Goal: Information Seeking & Learning: Learn about a topic

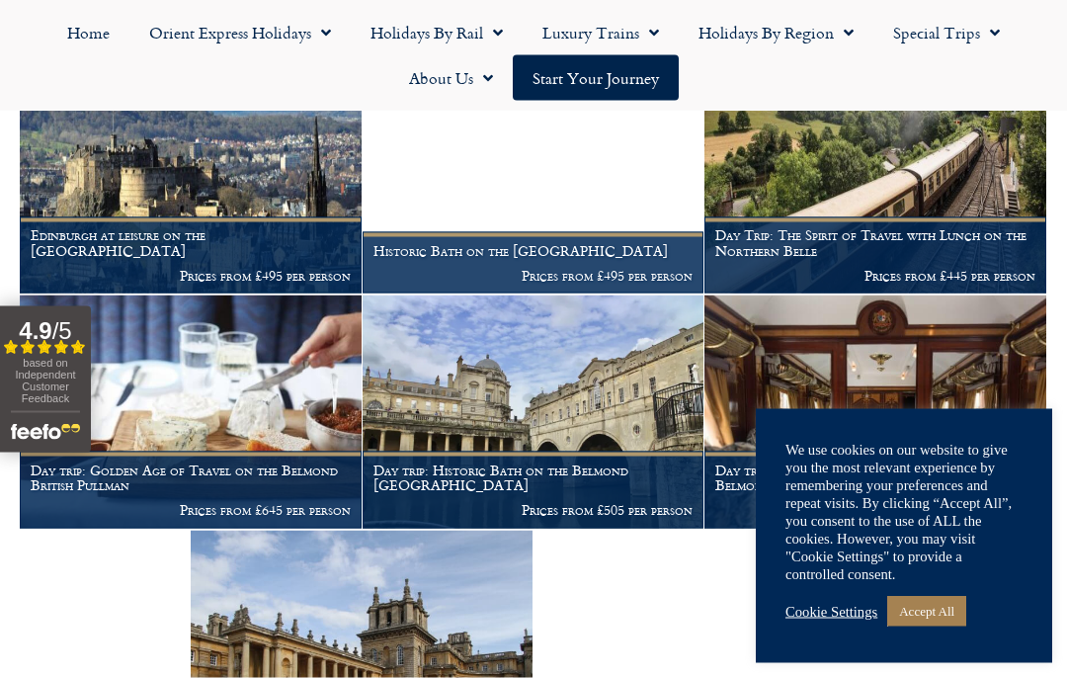
scroll to position [1427, 0]
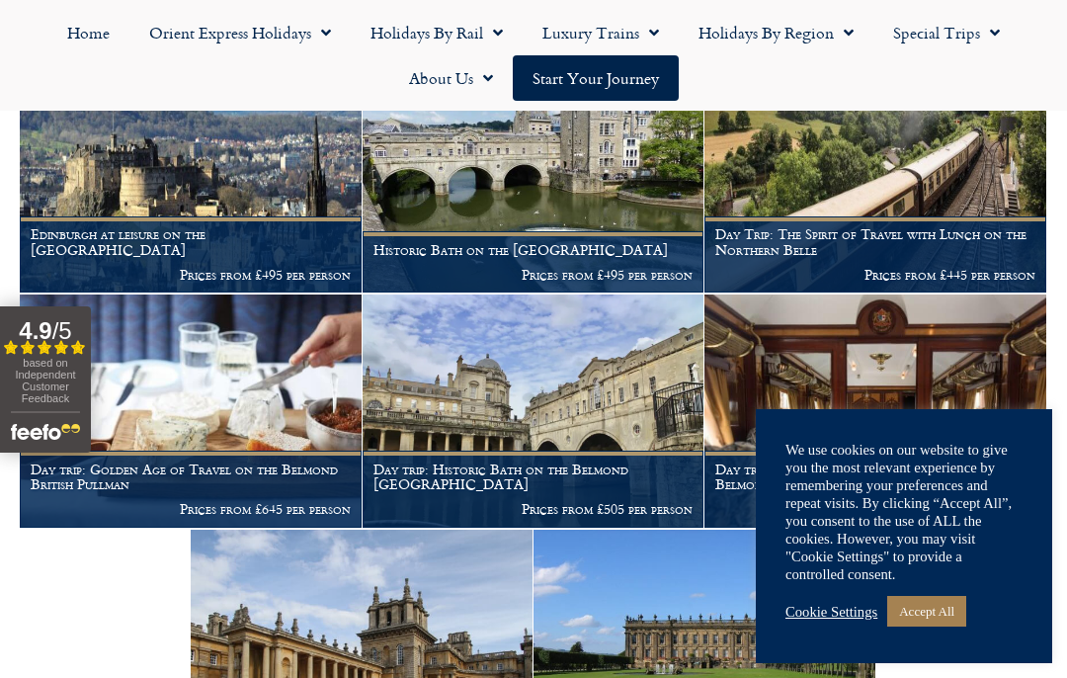
click at [202, 627] on img at bounding box center [362, 646] width 342 height 233
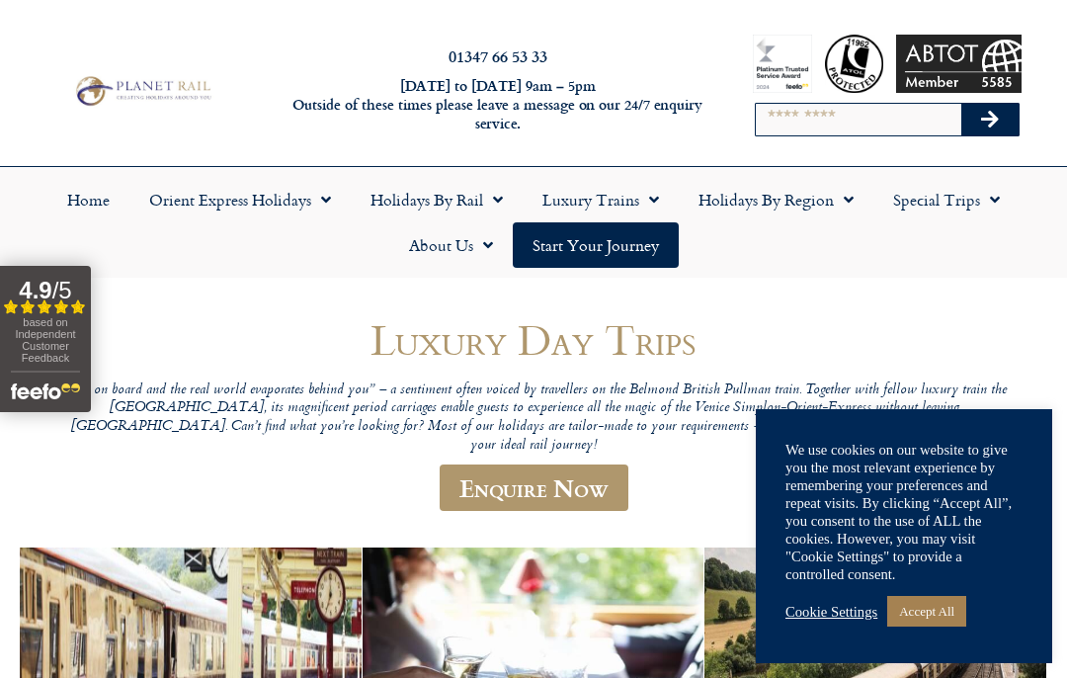
scroll to position [1194, 0]
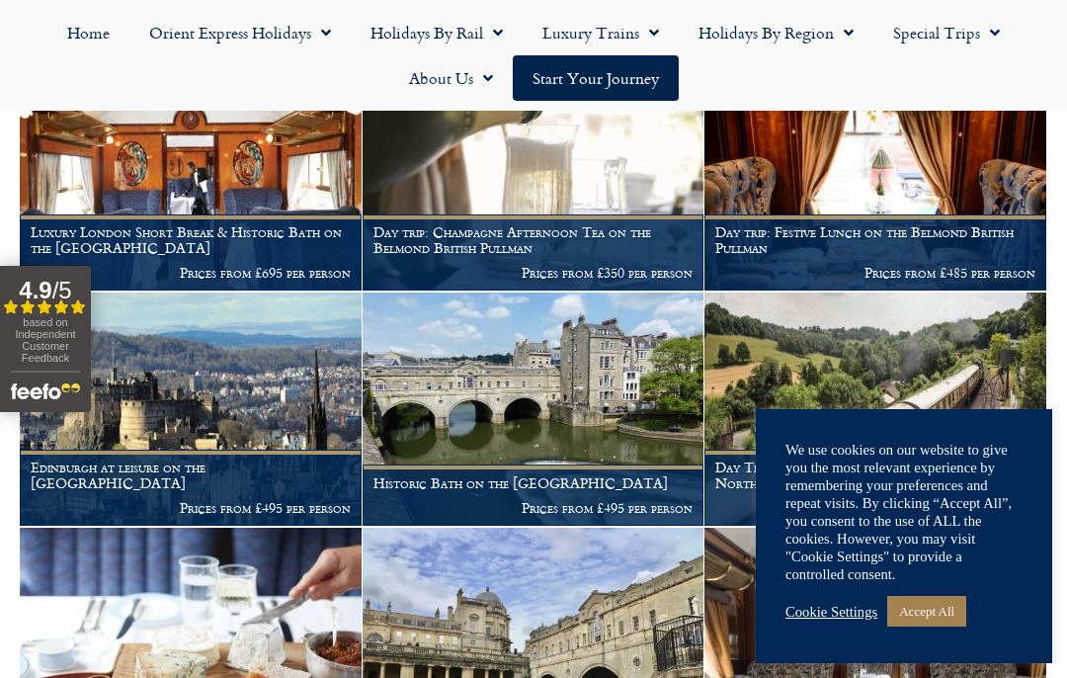
click at [155, 224] on h1 "Luxury London Short Break & Historic Bath on the British Pullman" at bounding box center [191, 240] width 320 height 32
click at [131, 224] on h1 "Luxury London Short Break & Historic Bath on the British Pullman" at bounding box center [191, 240] width 320 height 32
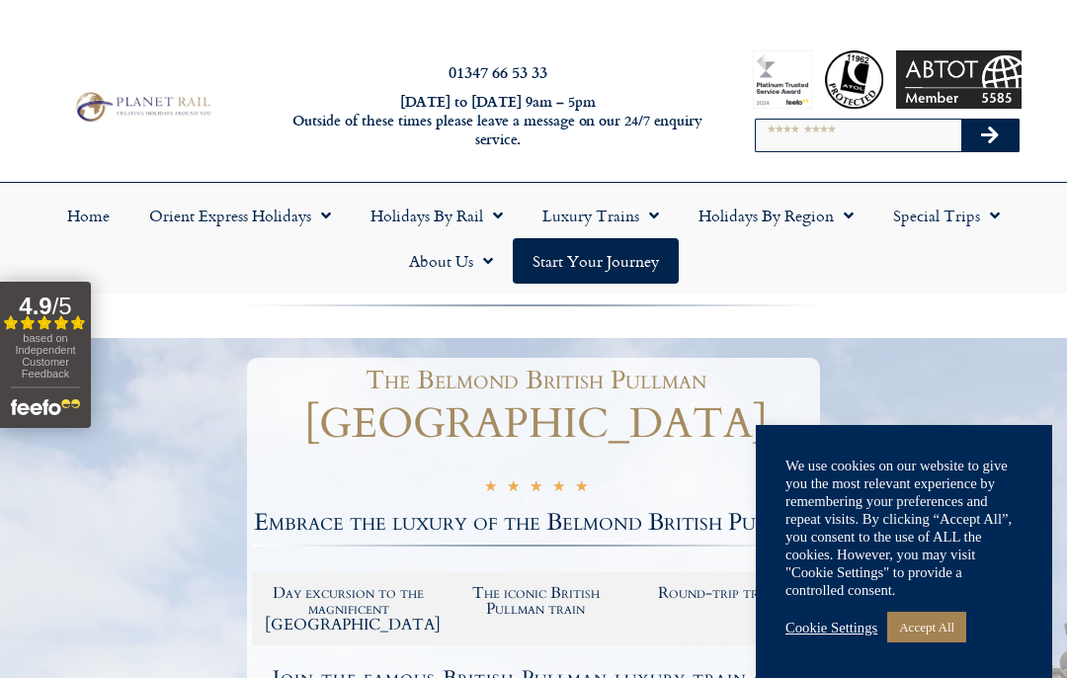
scroll to position [3, 0]
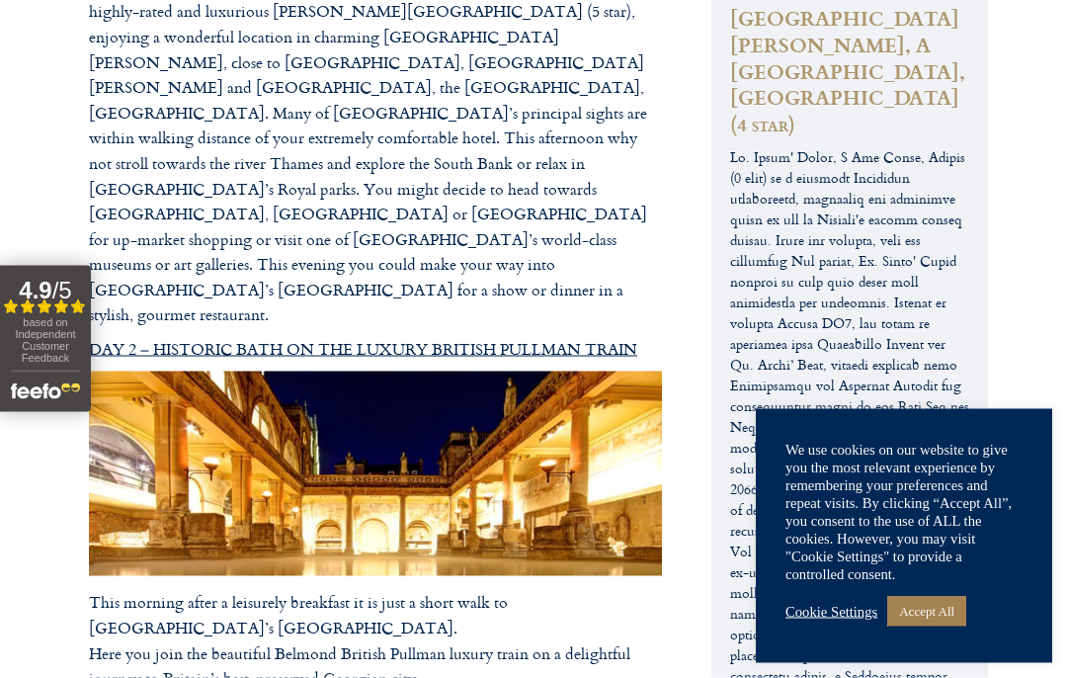
scroll to position [2477, 0]
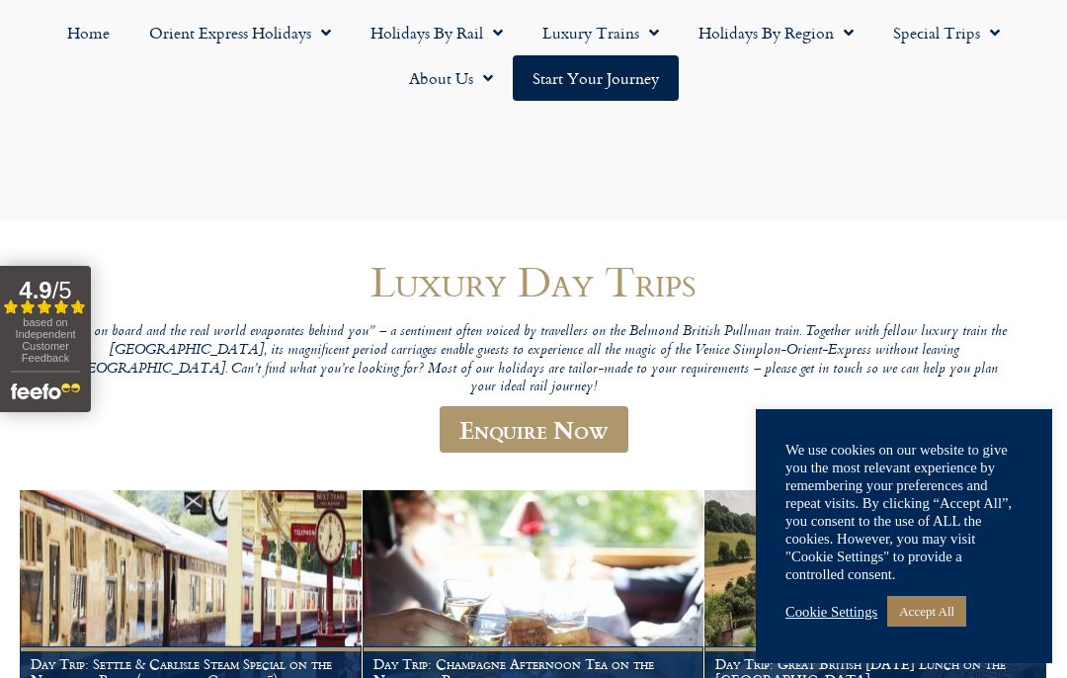
scroll to position [1194, 0]
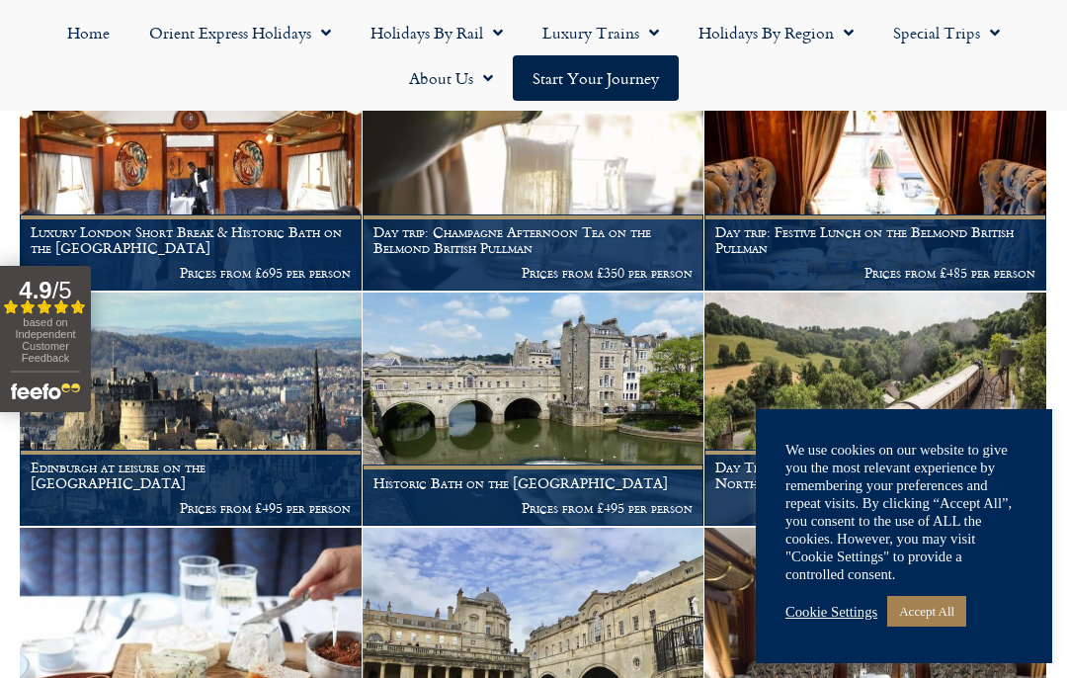
click at [744, 37] on link "Holidays by Region" at bounding box center [776, 32] width 195 height 45
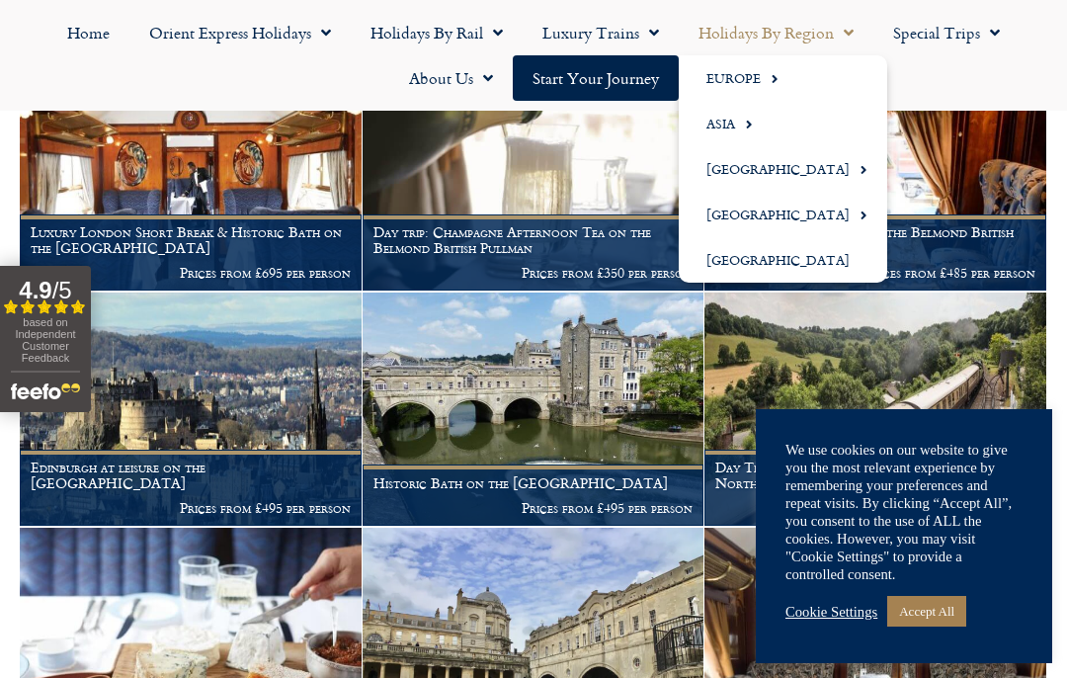
click at [941, 38] on link "Special Trips" at bounding box center [947, 32] width 146 height 45
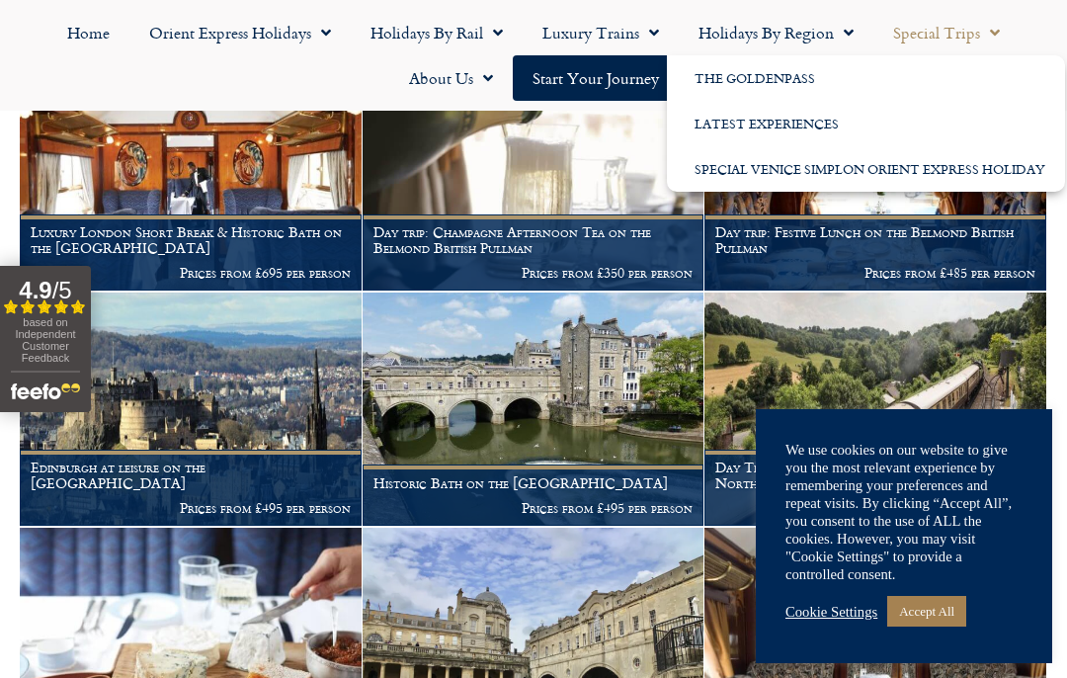
click at [435, 52] on link "Holidays by Rail" at bounding box center [437, 32] width 172 height 45
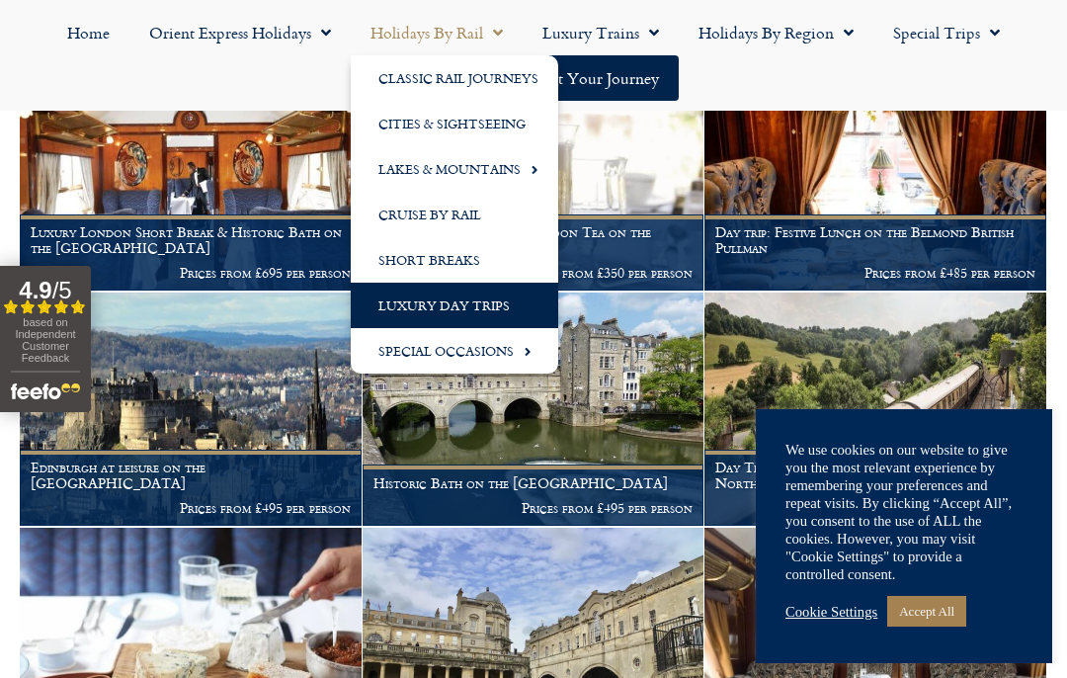
click at [238, 51] on link "Orient Express Holidays" at bounding box center [239, 32] width 221 height 45
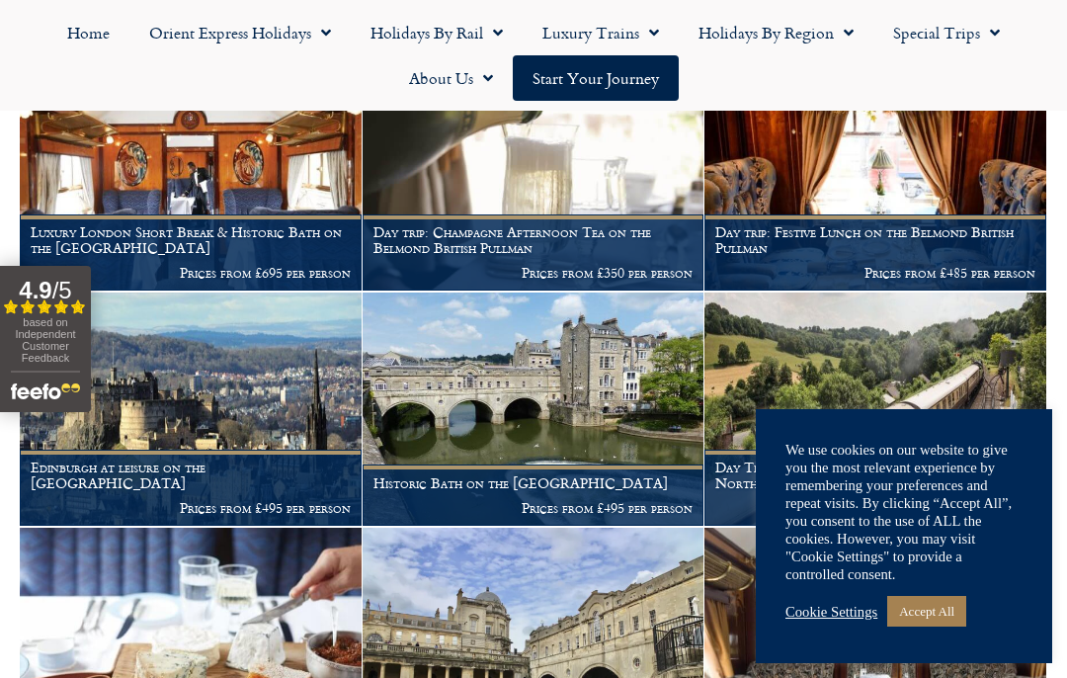
click at [217, 45] on link "Orient Express Holidays" at bounding box center [239, 32] width 221 height 45
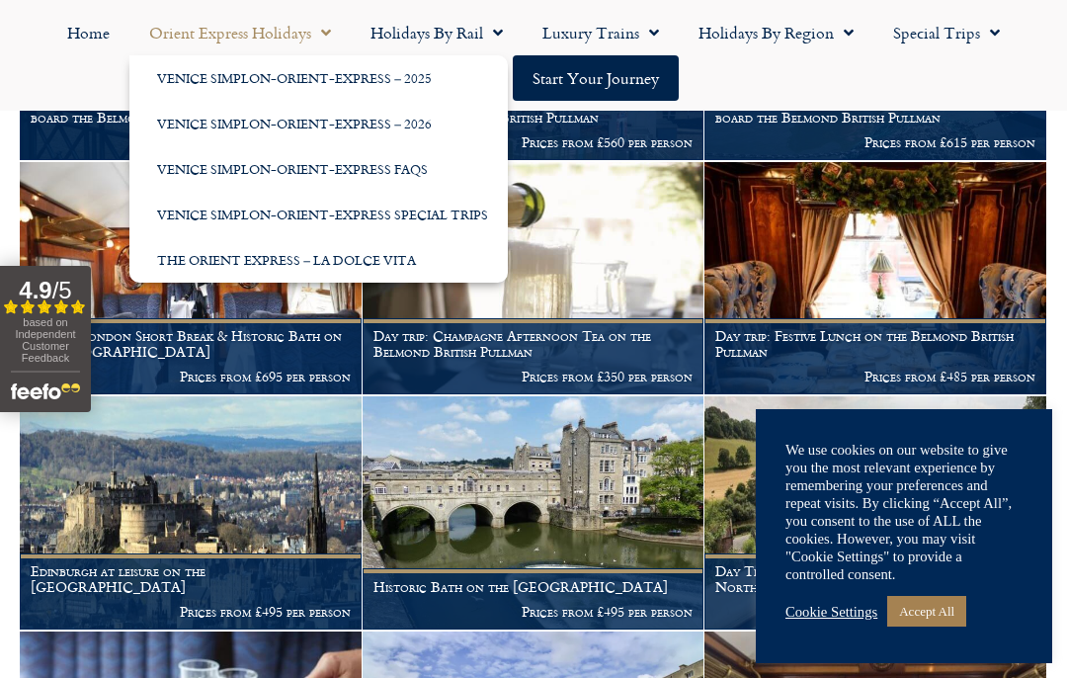
scroll to position [1091, 0]
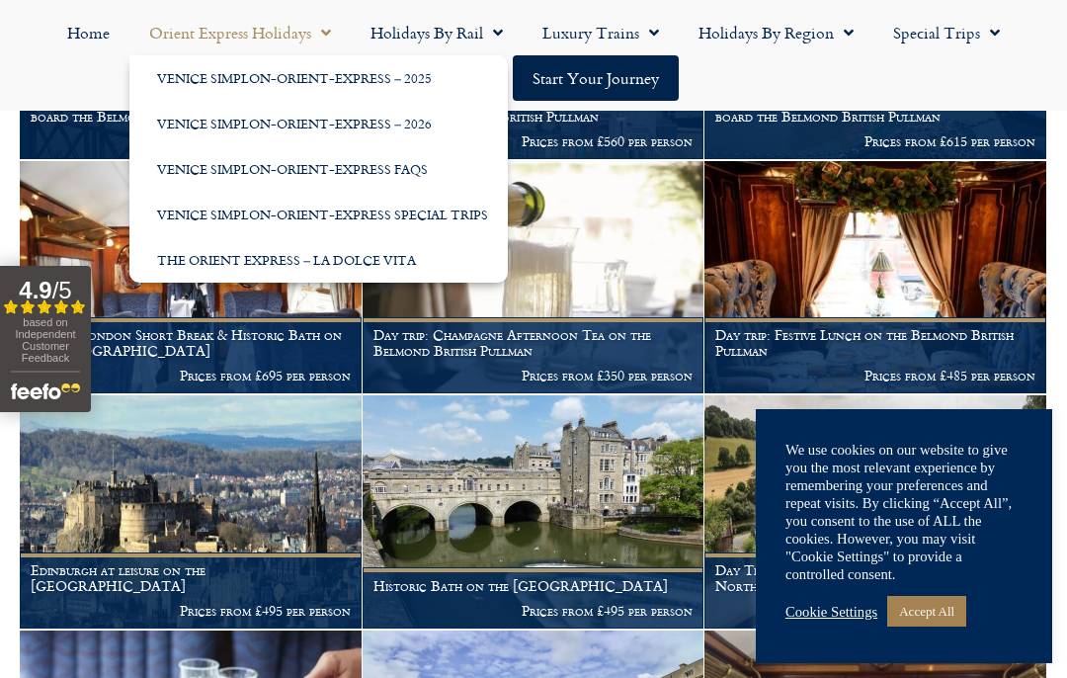
click at [42, 74] on ul "Home Orient Express Holidays Venice Simplon-Orient-Express – 2025 Venice Simplo…" at bounding box center [534, 55] width 1048 height 91
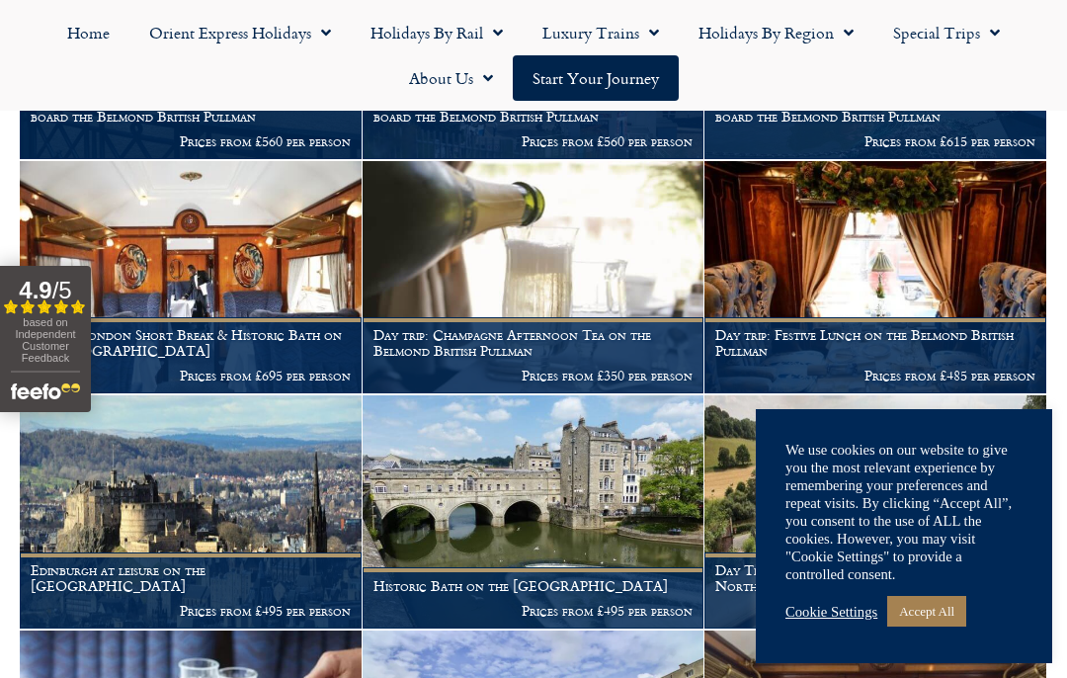
click at [86, 47] on link "Home" at bounding box center [88, 32] width 82 height 45
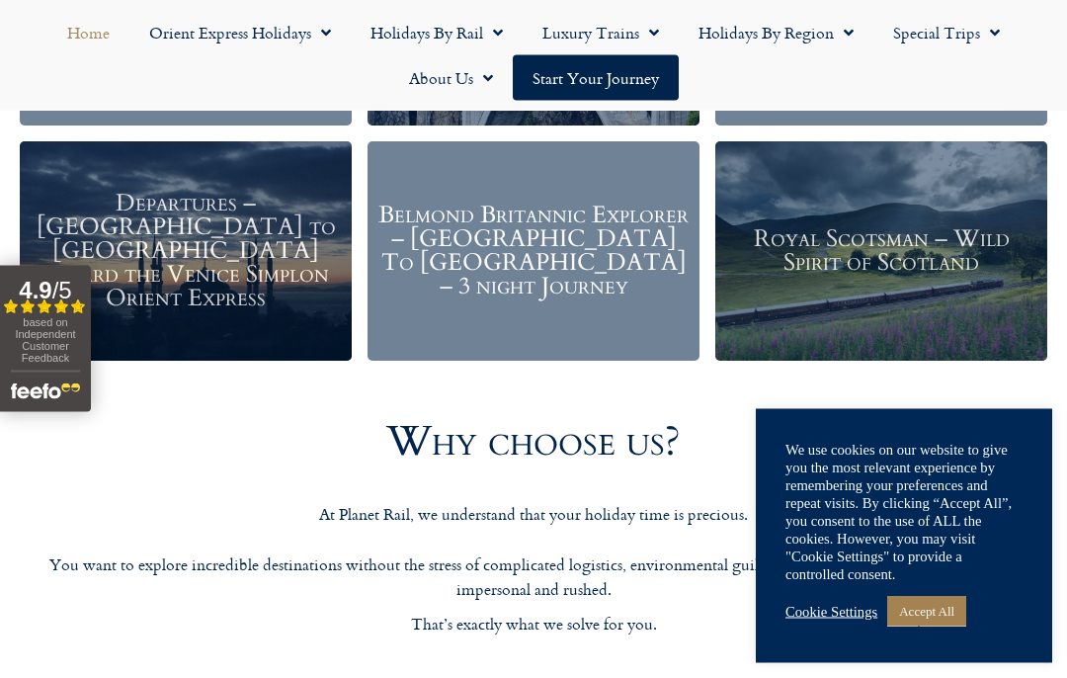
scroll to position [2522, 0]
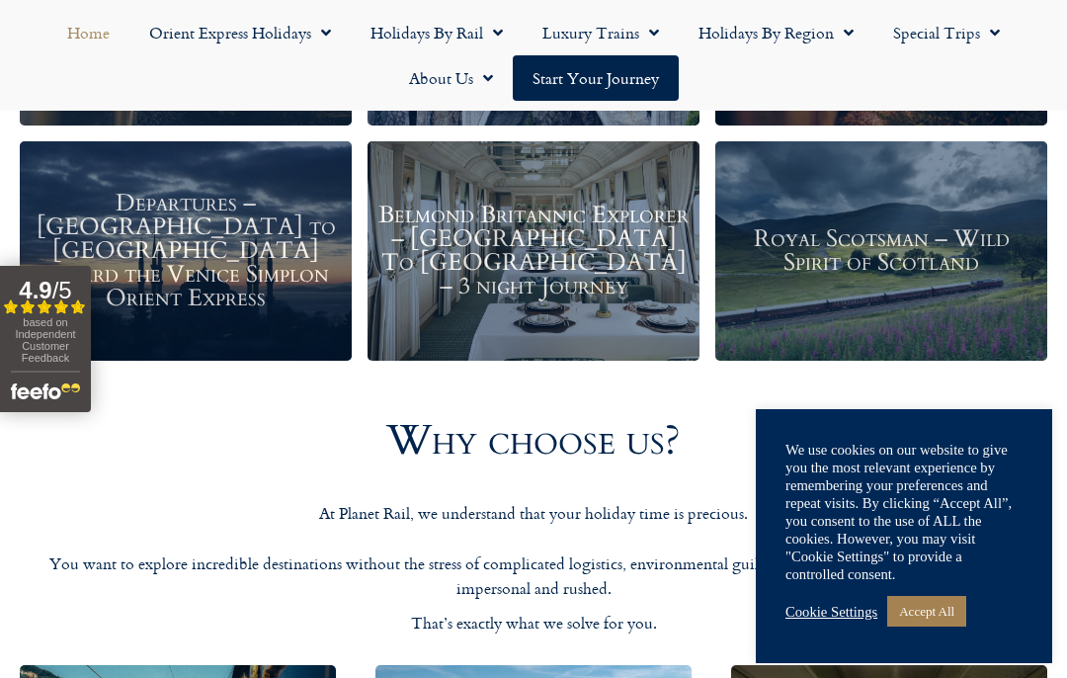
click at [537, 224] on h3 "Belmond Britannic Explorer – London To The Lake District – 3 night Journey" at bounding box center [534, 251] width 312 height 95
click at [884, 232] on h3 "Royal Scotsman – Wild Spirit of Scotland" at bounding box center [881, 250] width 312 height 47
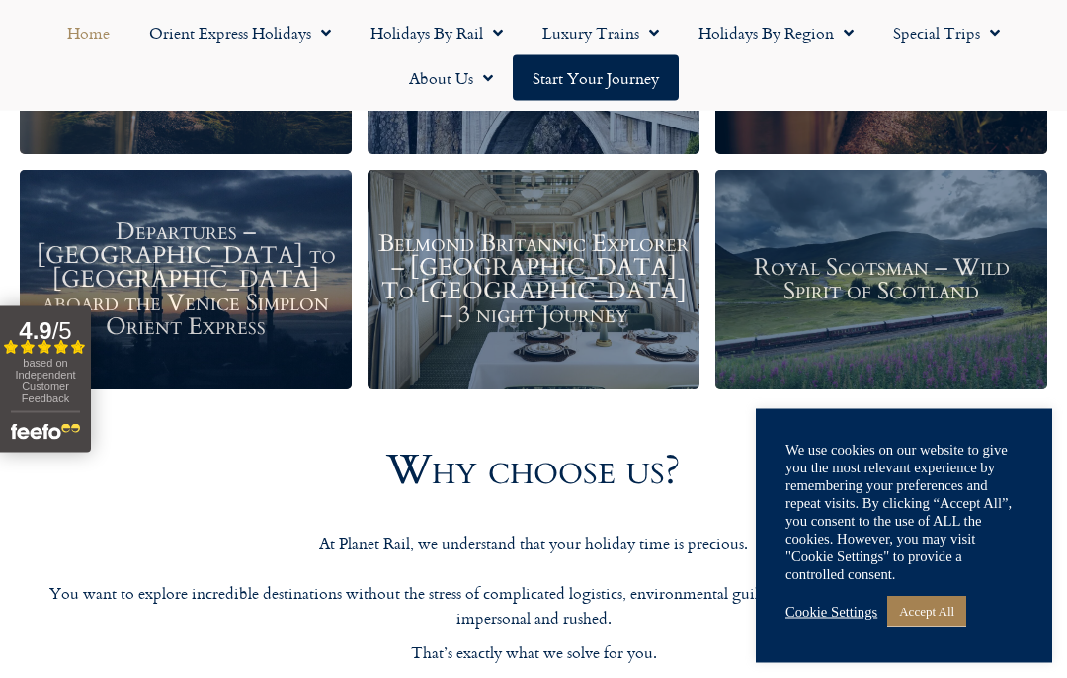
scroll to position [2494, 0]
click at [540, 280] on h3 "Belmond Britannic Explorer – London To The Lake District – 3 night Journey" at bounding box center [534, 279] width 312 height 95
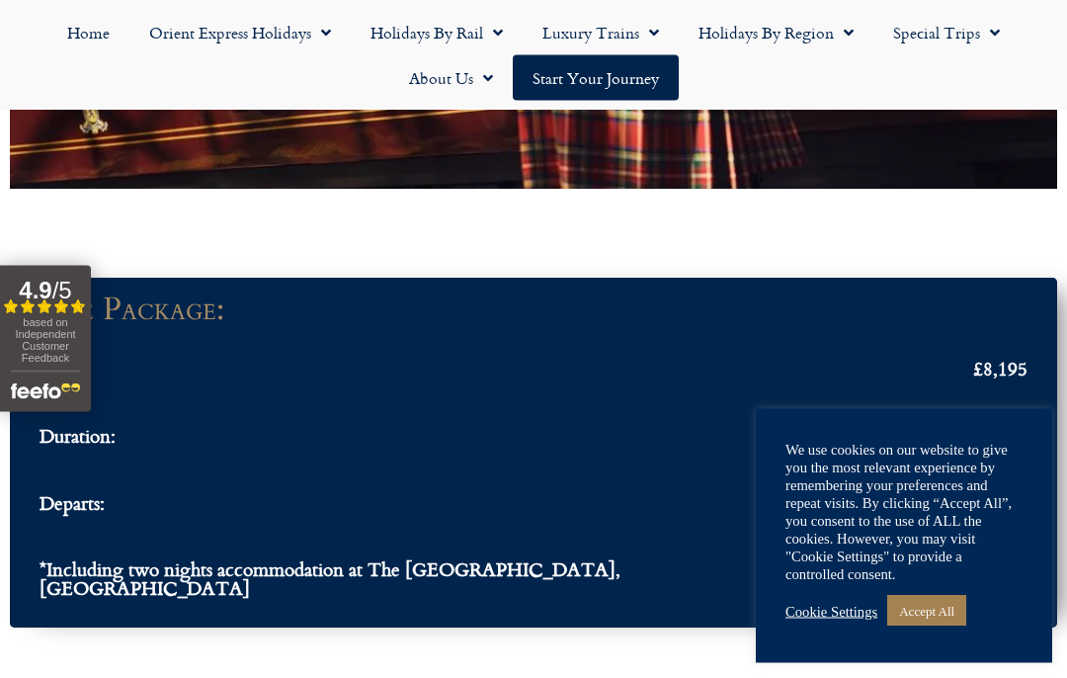
scroll to position [1608, 0]
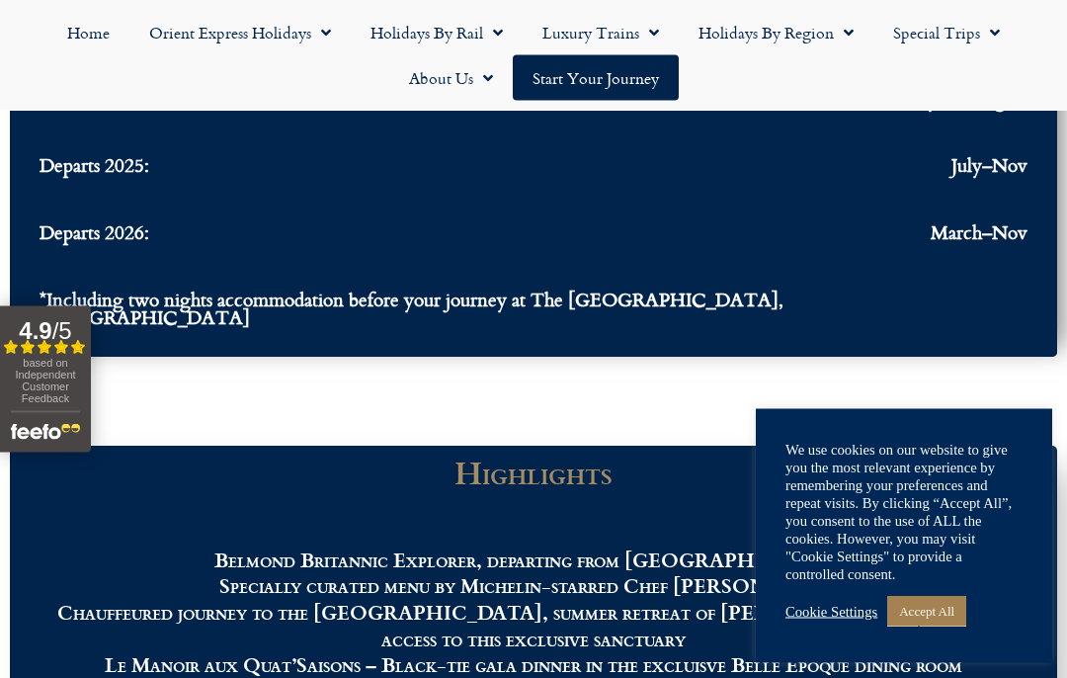
scroll to position [1984, 0]
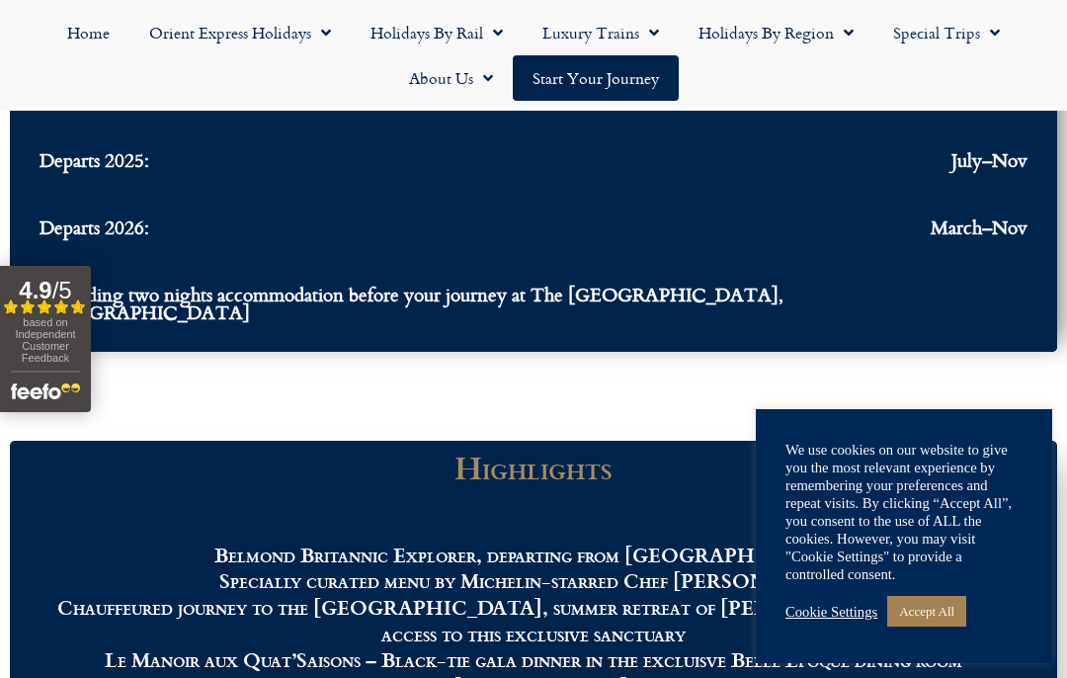
click at [976, 237] on span "March–Nov" at bounding box center [979, 227] width 97 height 19
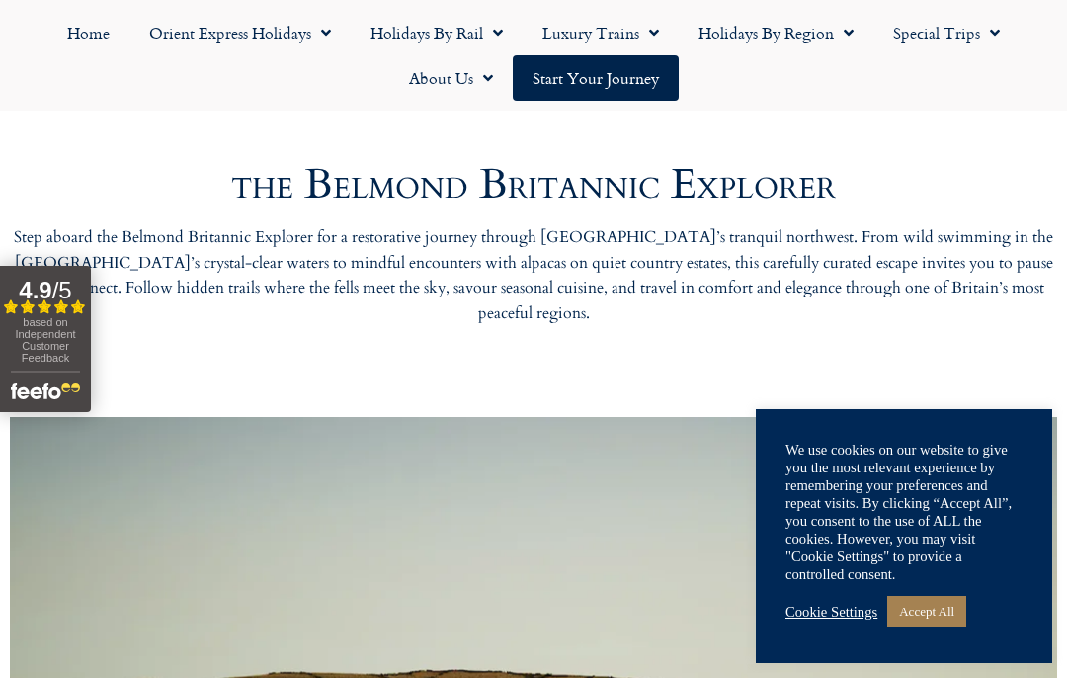
scroll to position [834, 0]
click at [222, 24] on link "Orient Express Holidays" at bounding box center [239, 32] width 221 height 45
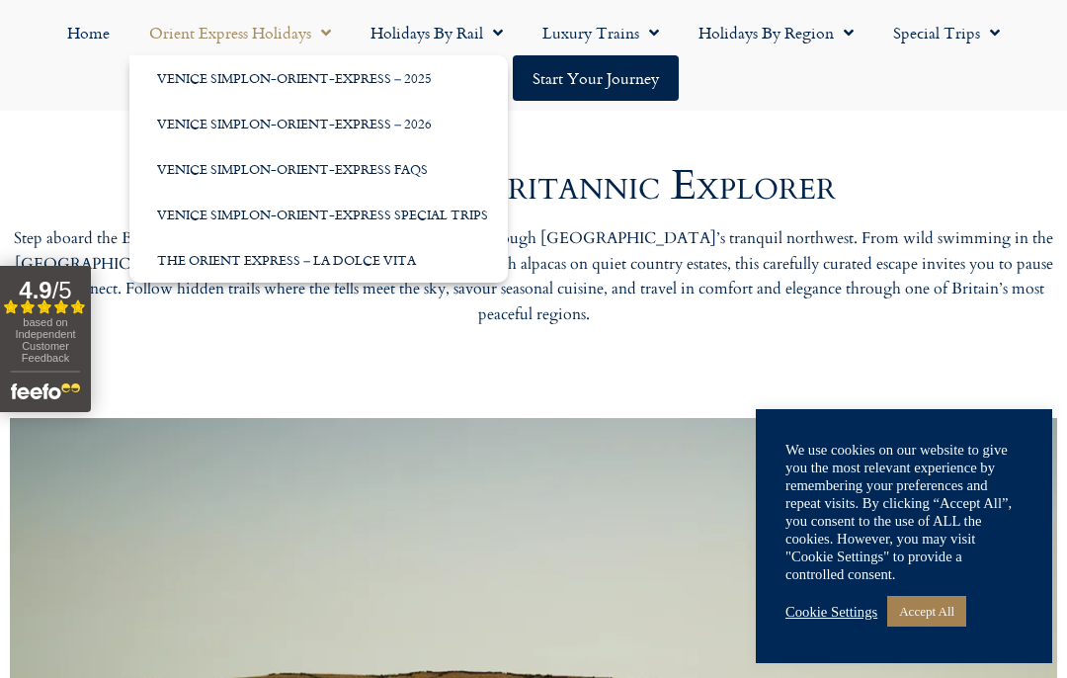
click at [262, 220] on link "Venice Simplon-Orient-Express Special Trips" at bounding box center [318, 214] width 379 height 45
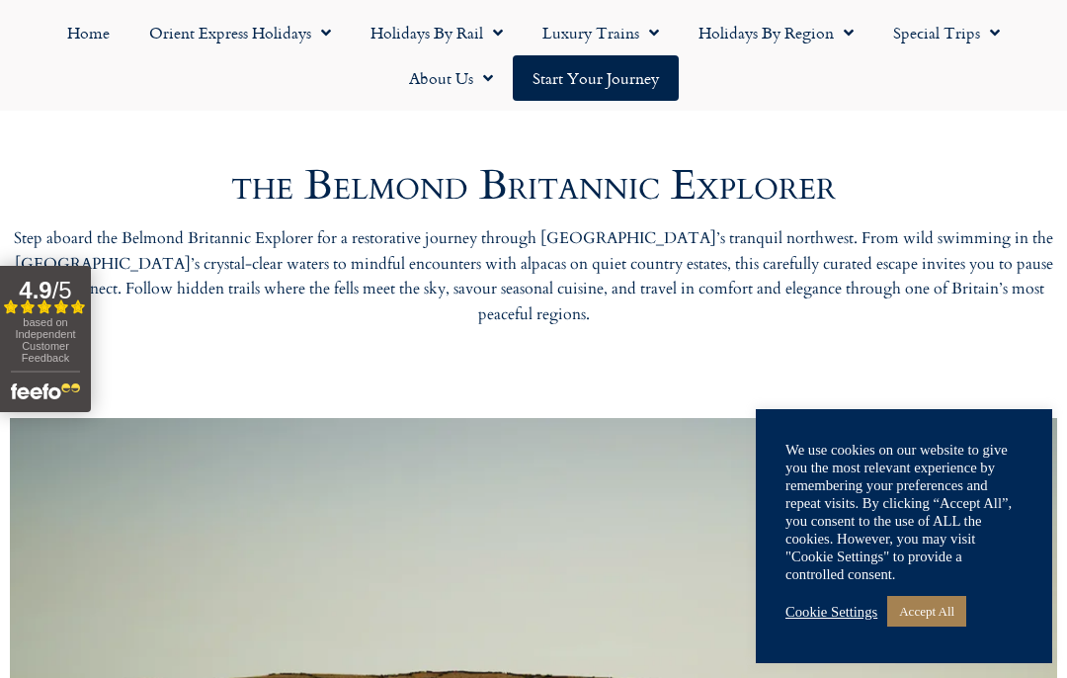
click at [285, 327] on div "Step aboard the Belmond Britannic Explorer for a restorative journey through En…" at bounding box center [534, 276] width 1048 height 101
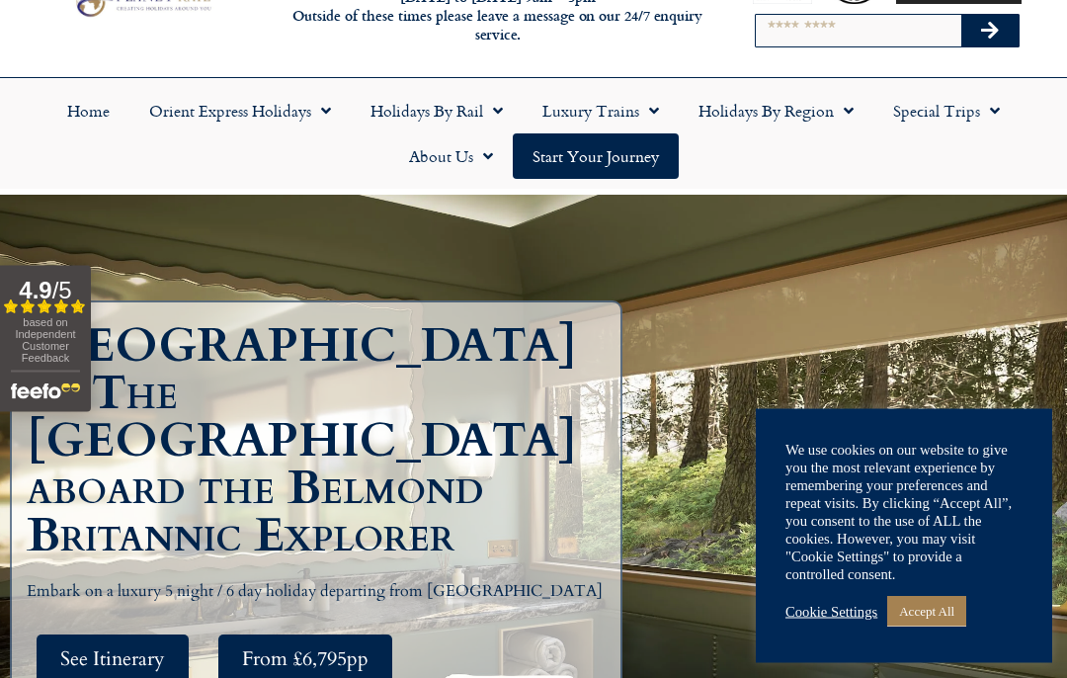
scroll to position [0, 0]
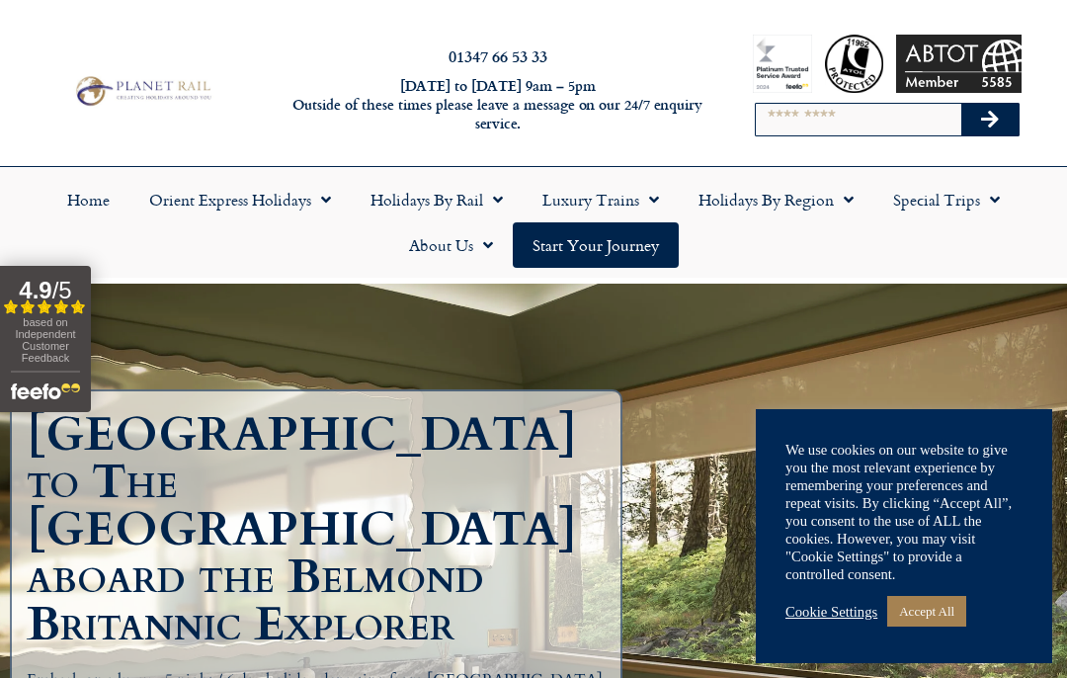
click at [229, 216] on link "Orient Express Holidays" at bounding box center [239, 199] width 221 height 45
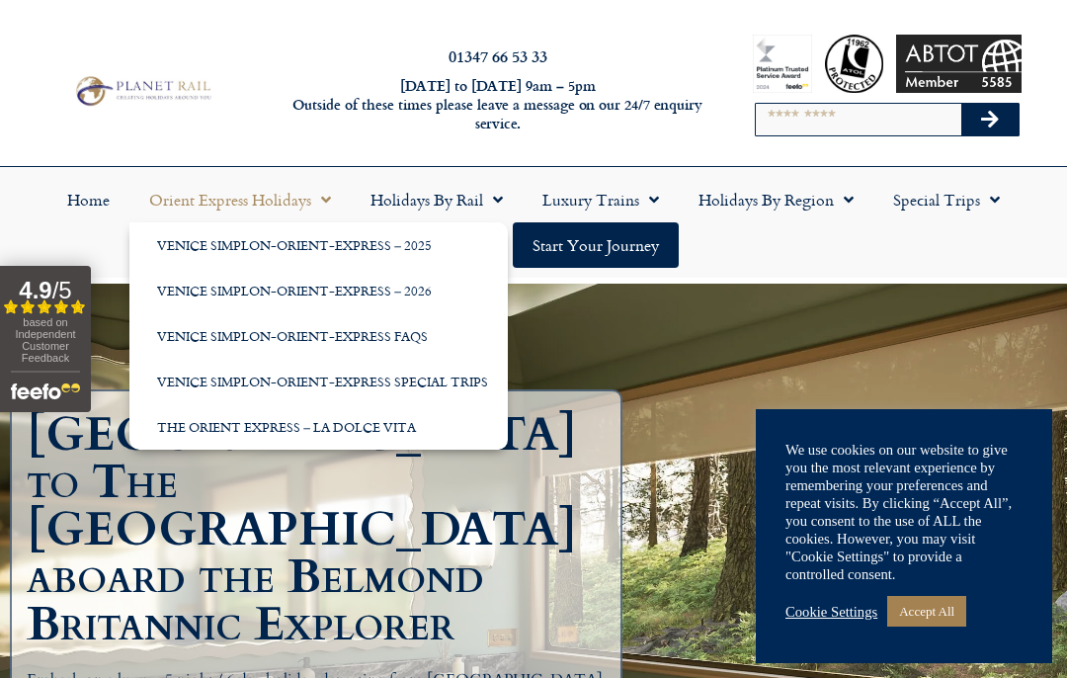
click at [238, 293] on link "Venice Simplon-Orient-Express – 2026" at bounding box center [318, 290] width 379 height 45
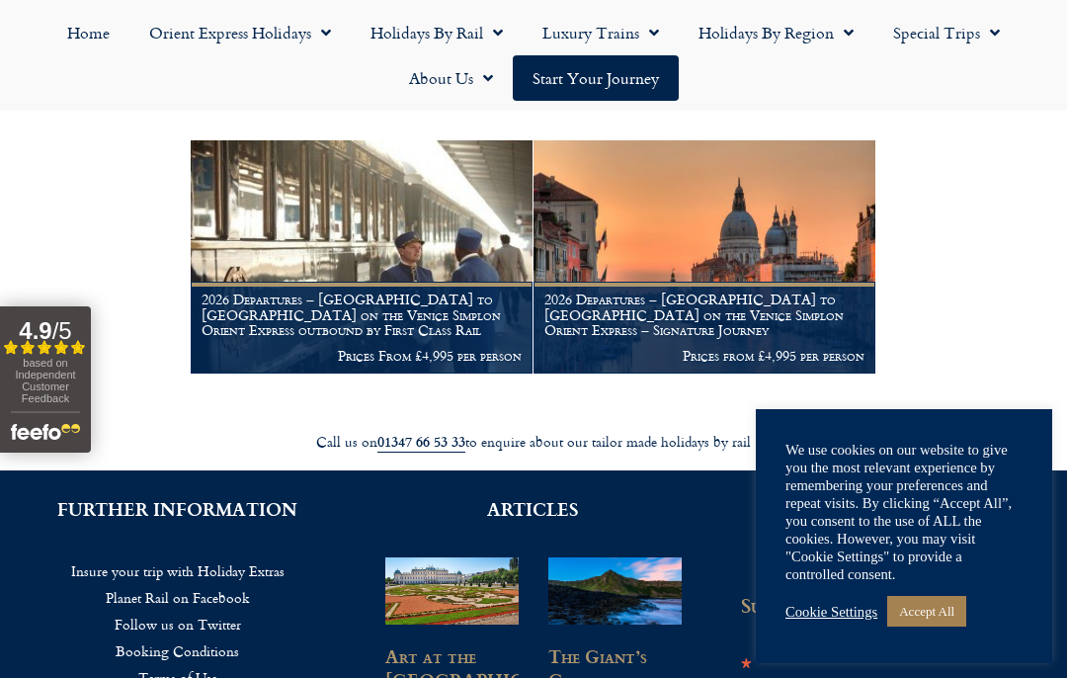
scroll to position [359, 0]
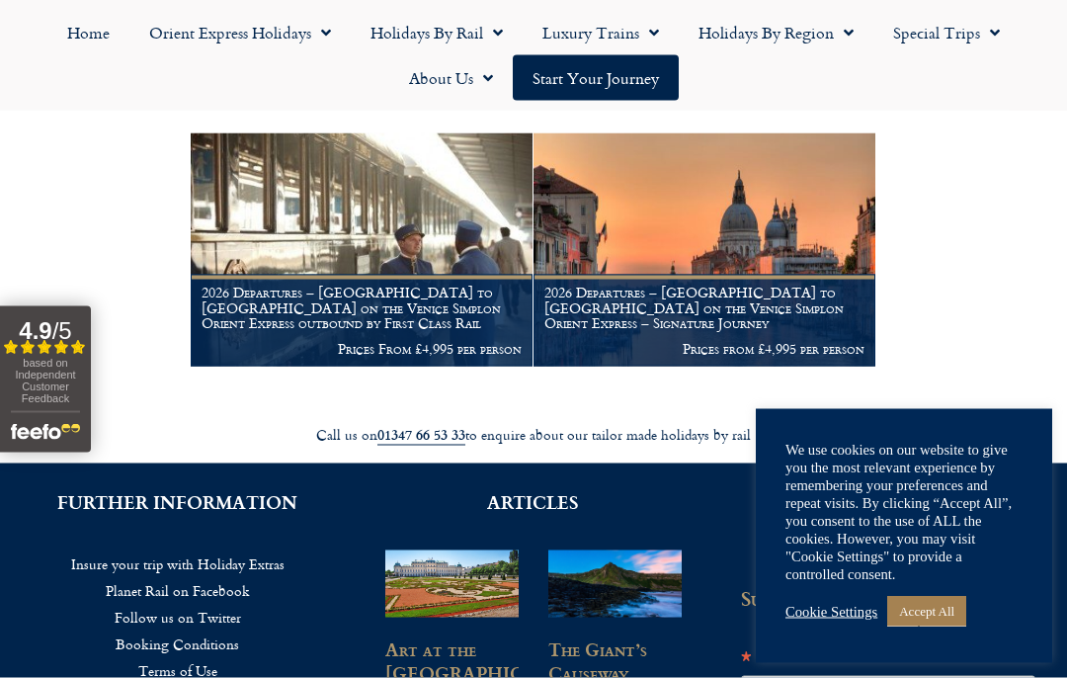
click at [646, 326] on figcaption "2026 Departures – London to Venice on the Venice Simplon Orient Express – Signa…" at bounding box center [705, 321] width 342 height 92
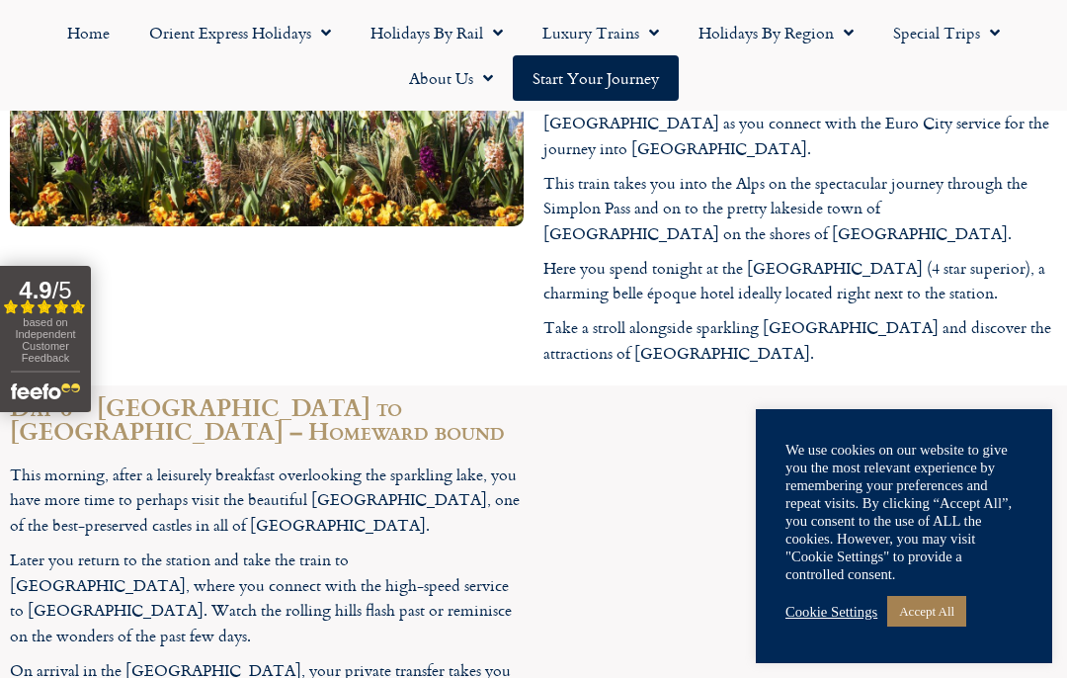
scroll to position [5133, 0]
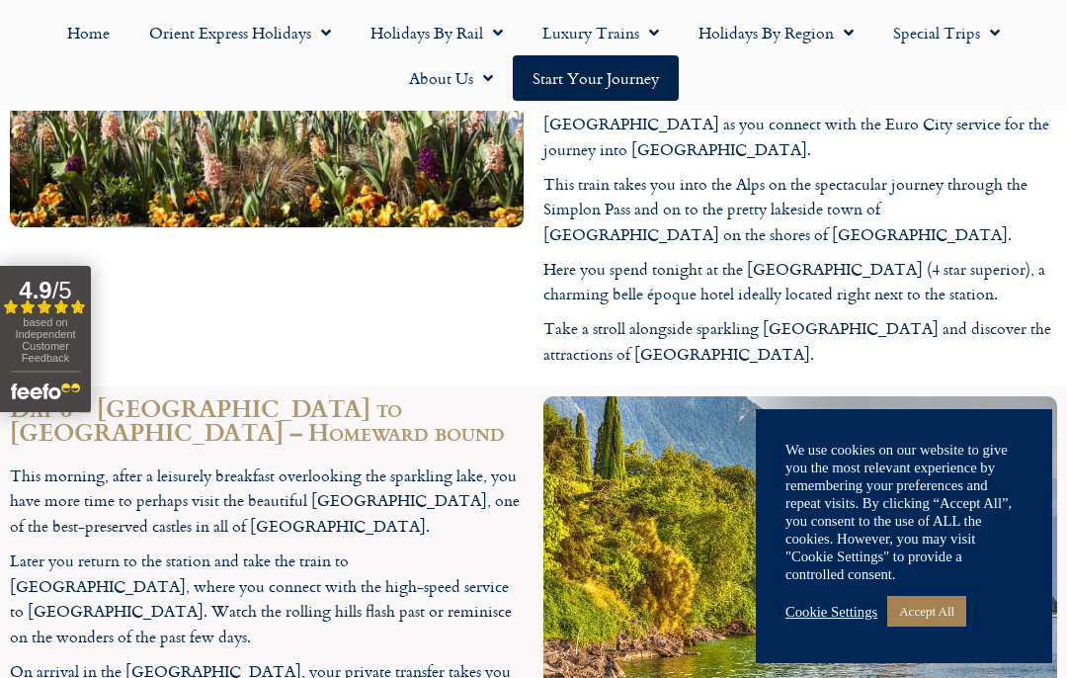
click at [590, 45] on link "Luxury Trains" at bounding box center [601, 32] width 156 height 45
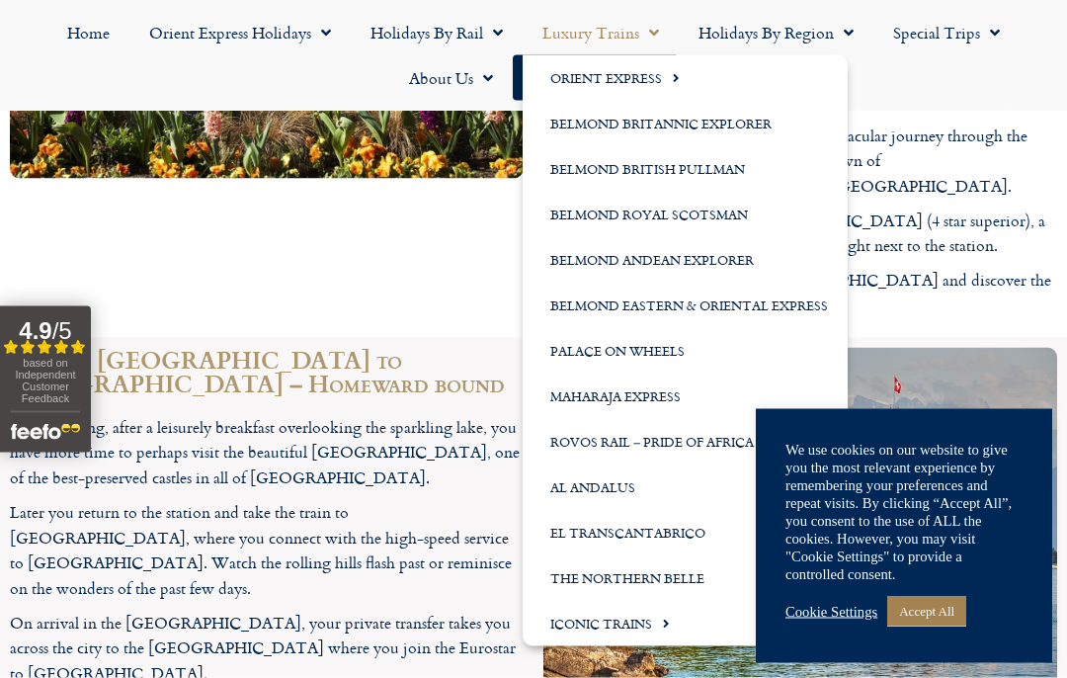
scroll to position [5237, 0]
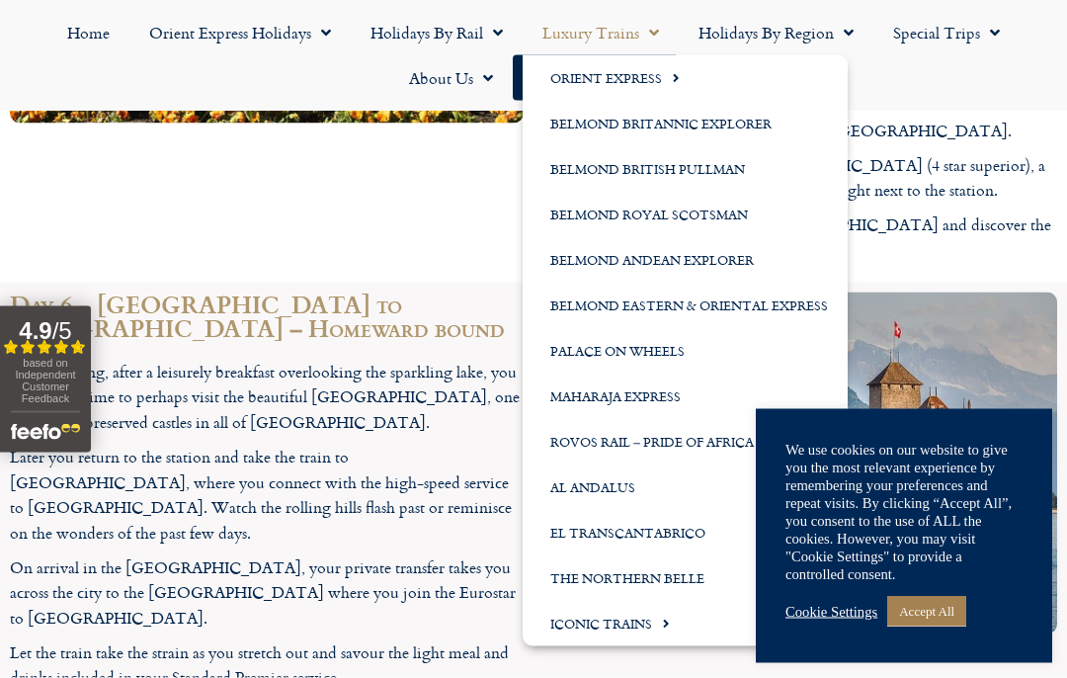
click at [626, 581] on link "The Northern Belle" at bounding box center [685, 577] width 325 height 45
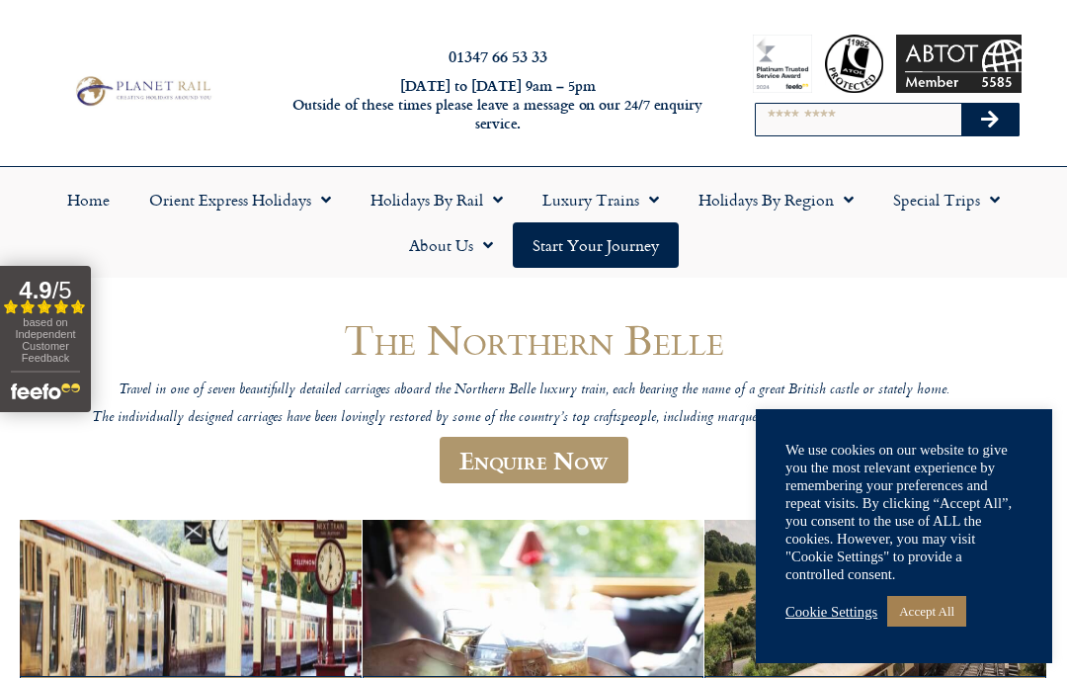
click at [586, 197] on link "Luxury Trains" at bounding box center [601, 199] width 156 height 45
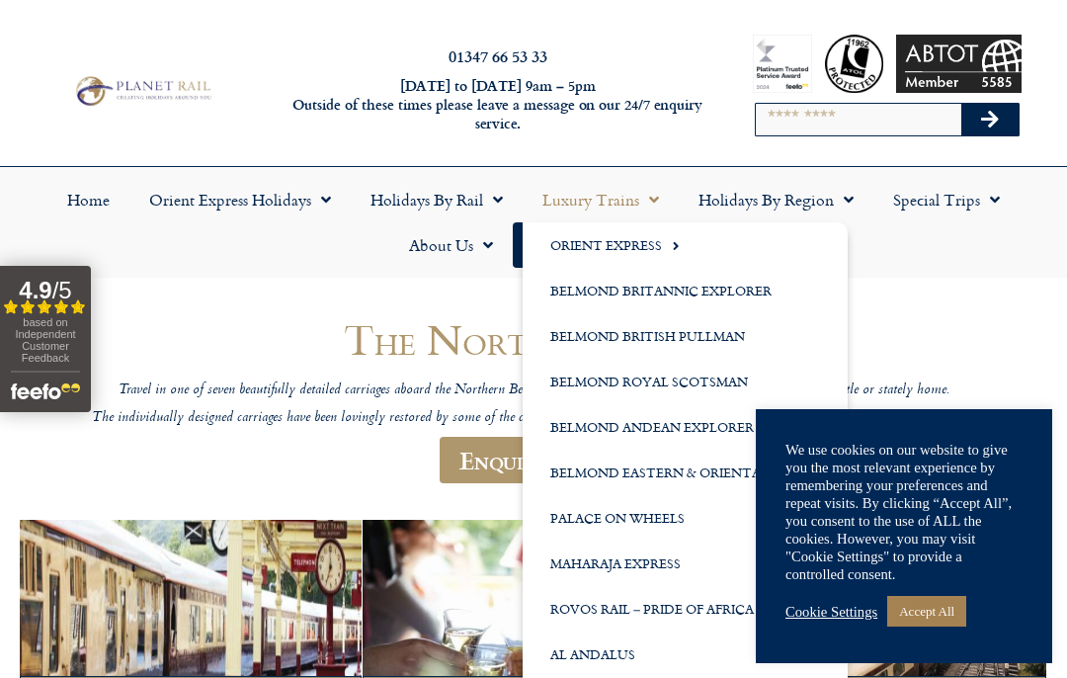
click at [612, 291] on link "Belmond Britannic Explorer" at bounding box center [685, 290] width 325 height 45
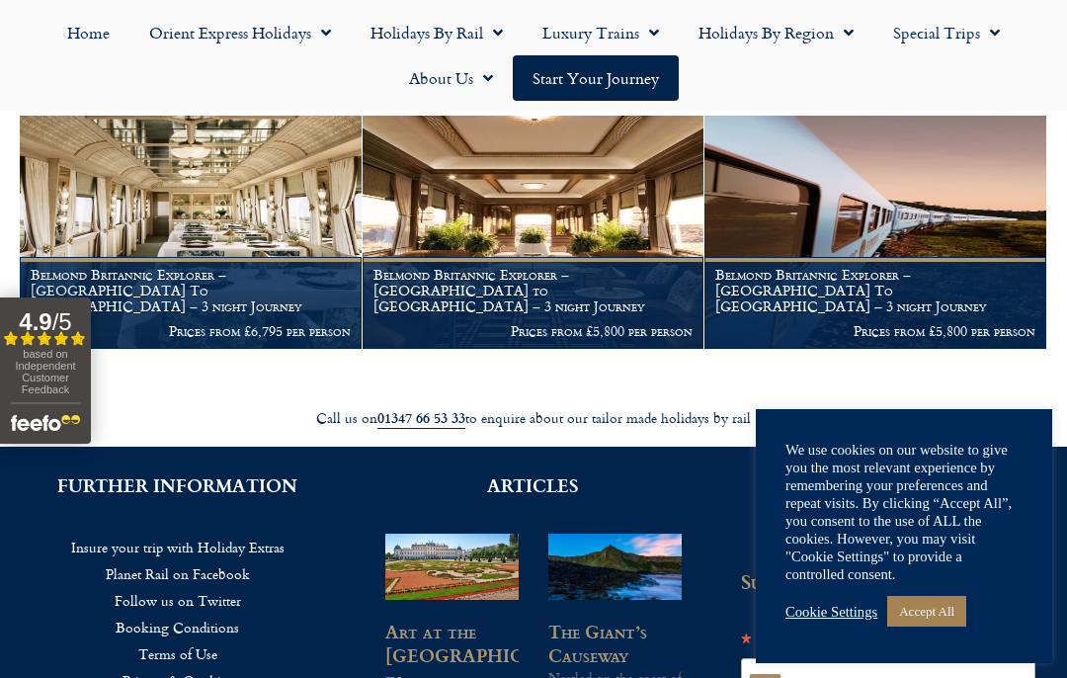
scroll to position [393, 0]
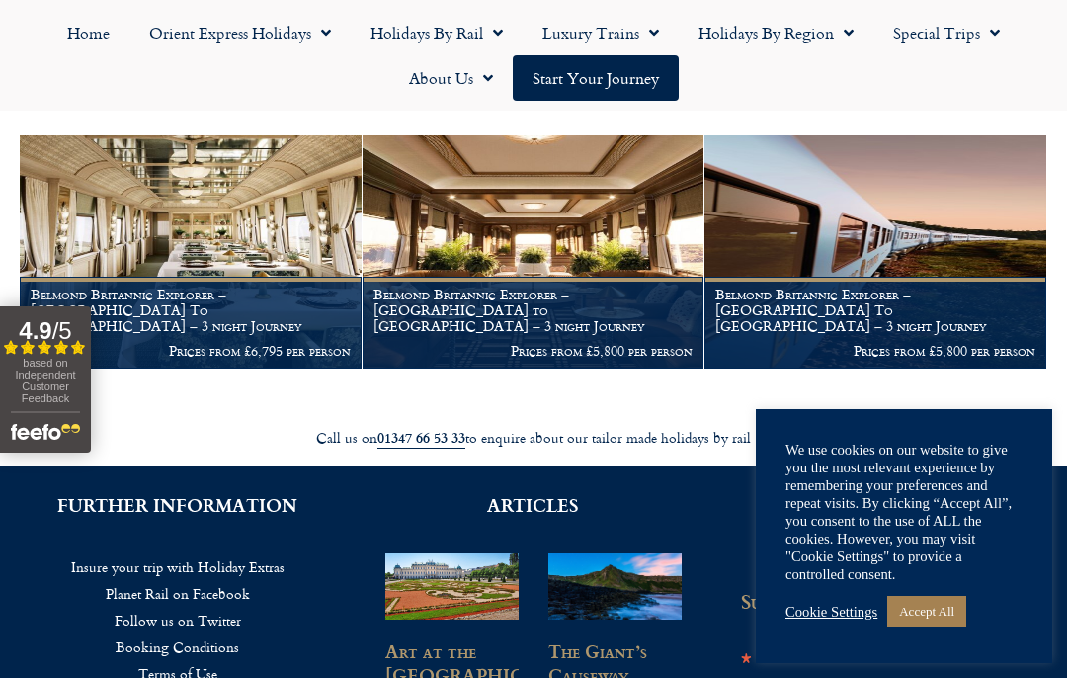
click at [519, 302] on h1 "Belmond Britannic Explorer – London to Cornwall – 3 night Journey" at bounding box center [534, 310] width 320 height 46
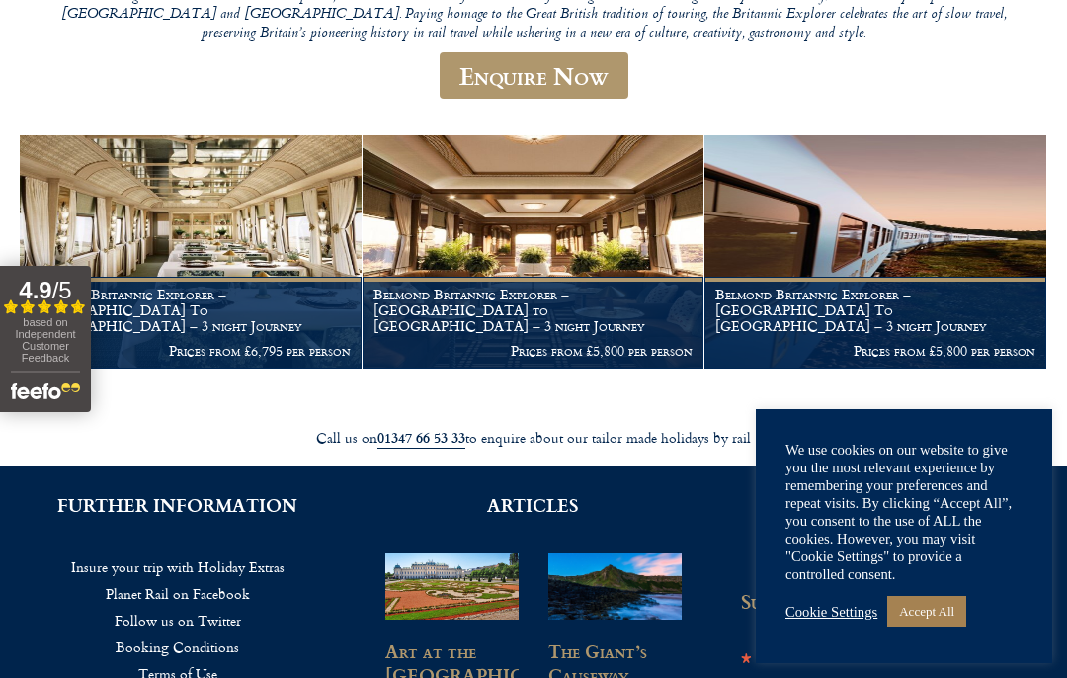
scroll to position [474, 0]
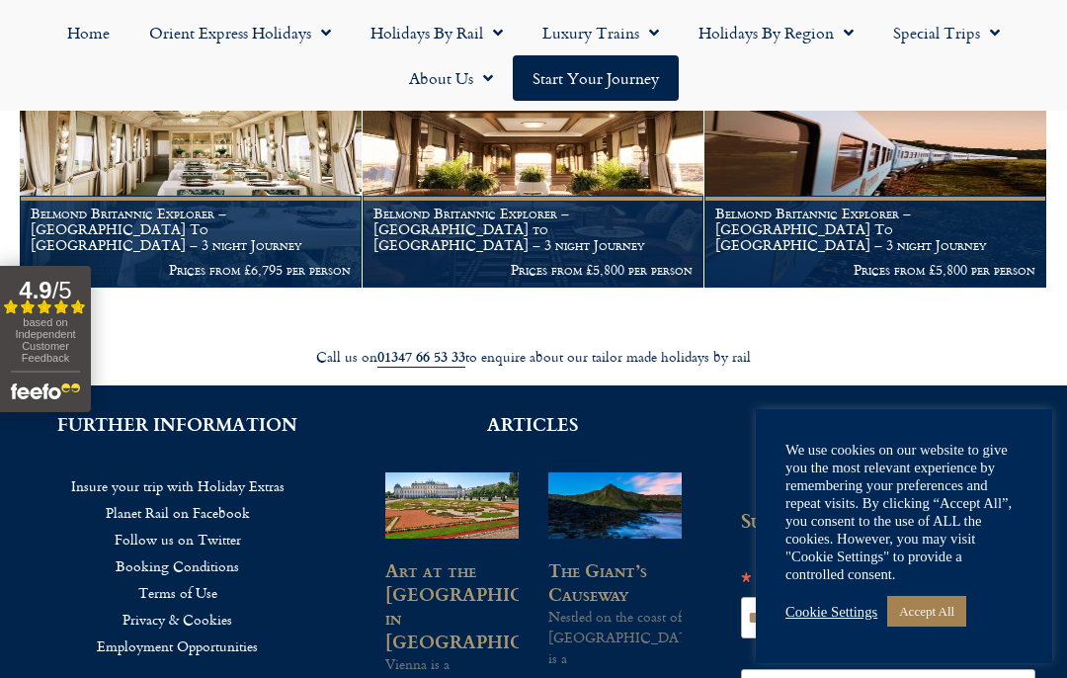
click at [907, 168] on img at bounding box center [876, 170] width 342 height 233
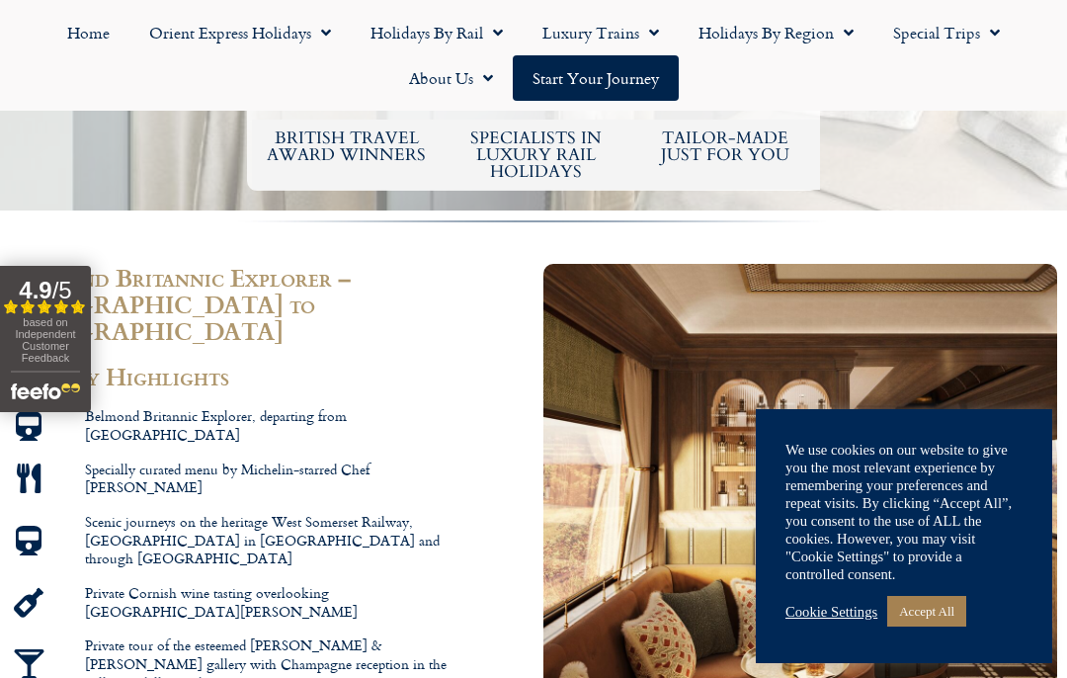
scroll to position [1080, 0]
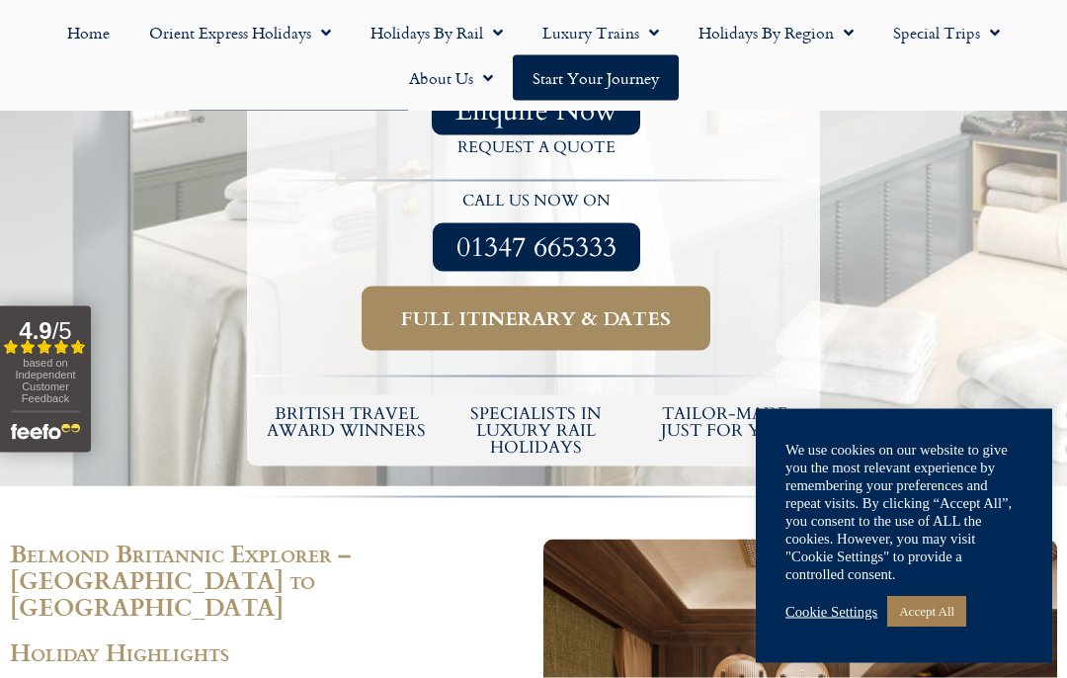
scroll to position [835, 0]
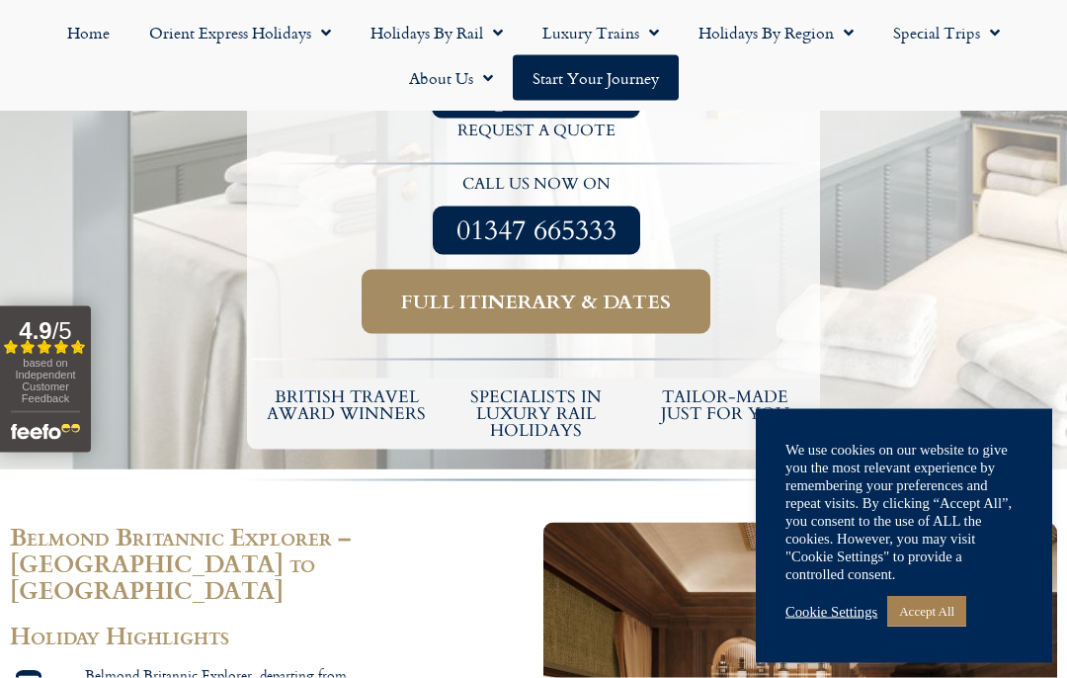
click at [474, 290] on span "Full itinerary & dates" at bounding box center [536, 302] width 270 height 25
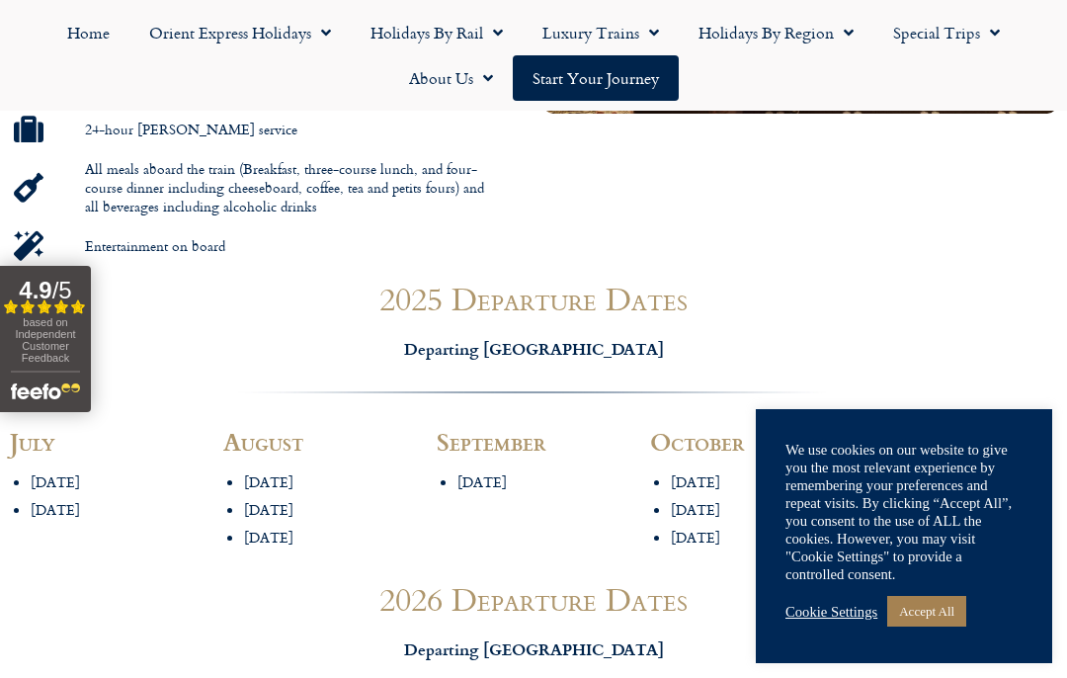
scroll to position [1755, 0]
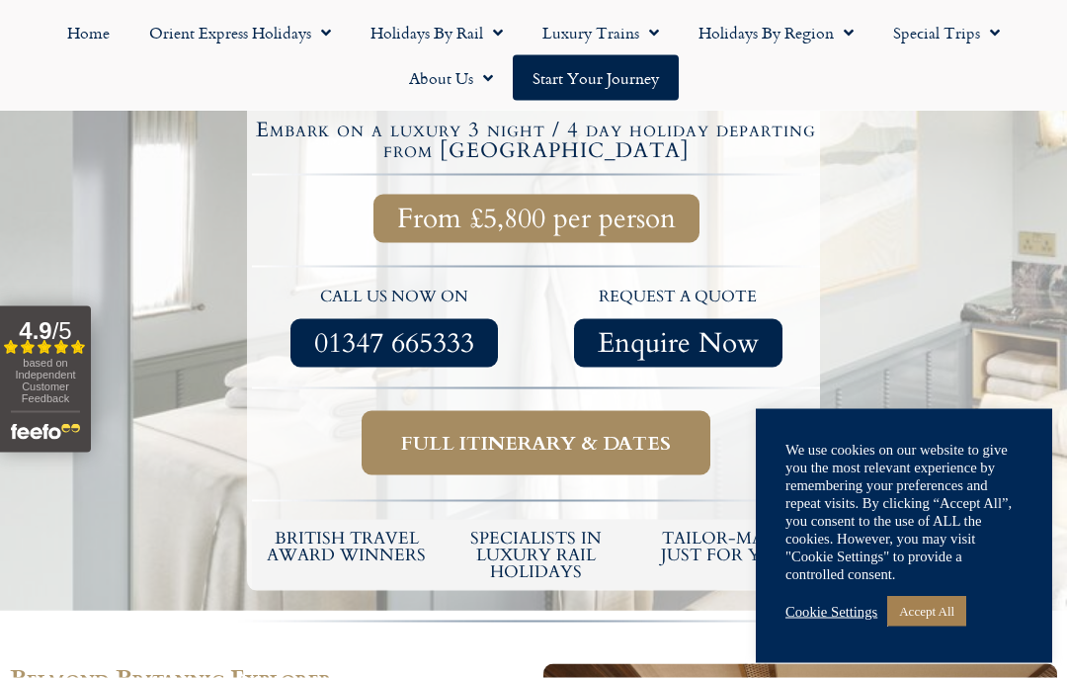
scroll to position [632, 0]
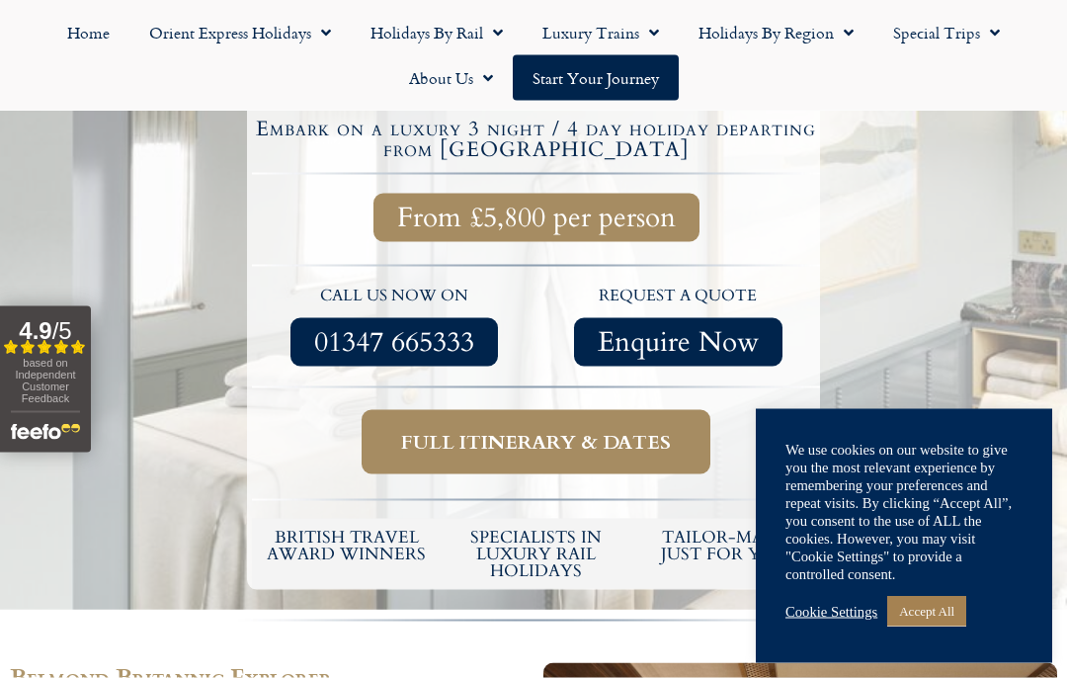
click at [514, 430] on span "Full itinerary & dates" at bounding box center [536, 442] width 270 height 25
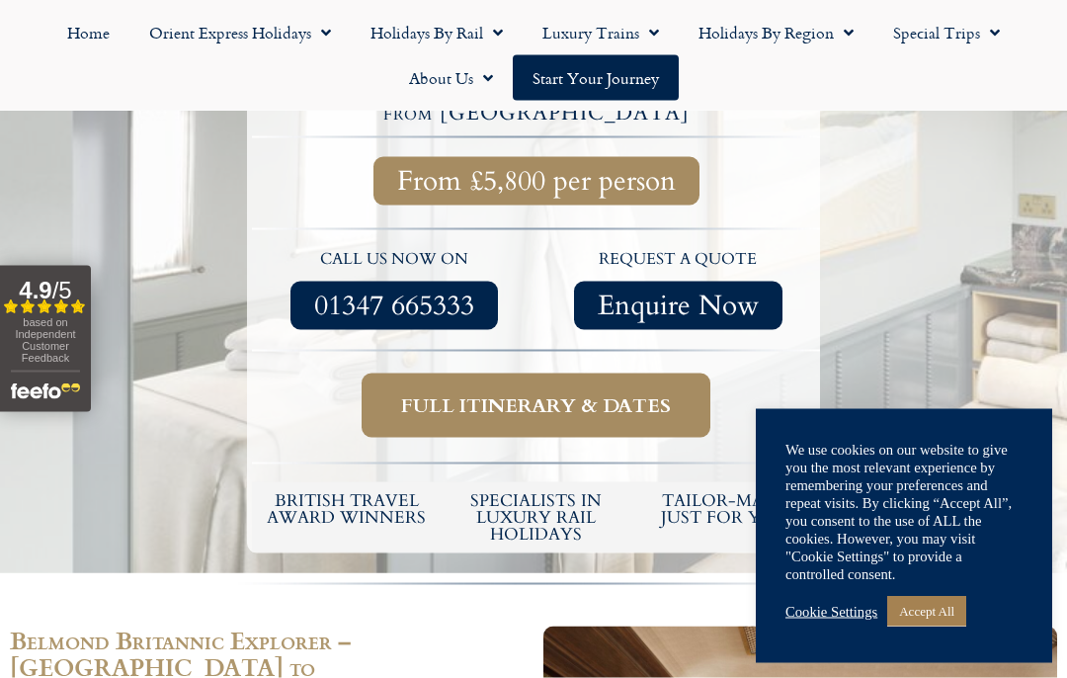
scroll to position [663, 0]
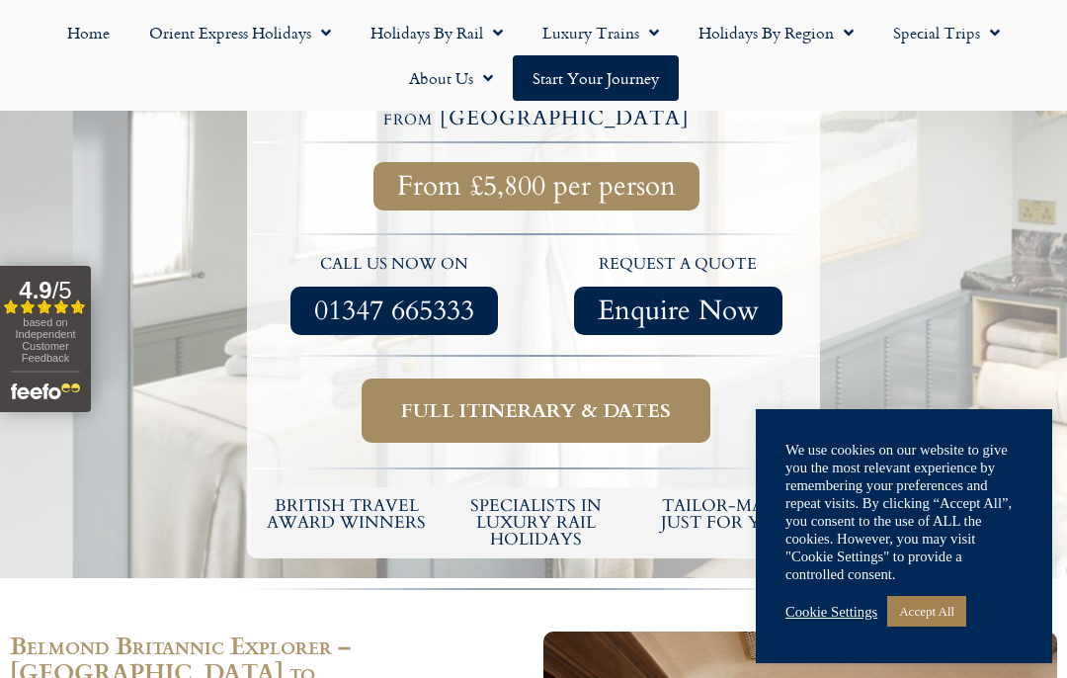
click at [469, 398] on span "Full itinerary & dates" at bounding box center [536, 410] width 270 height 25
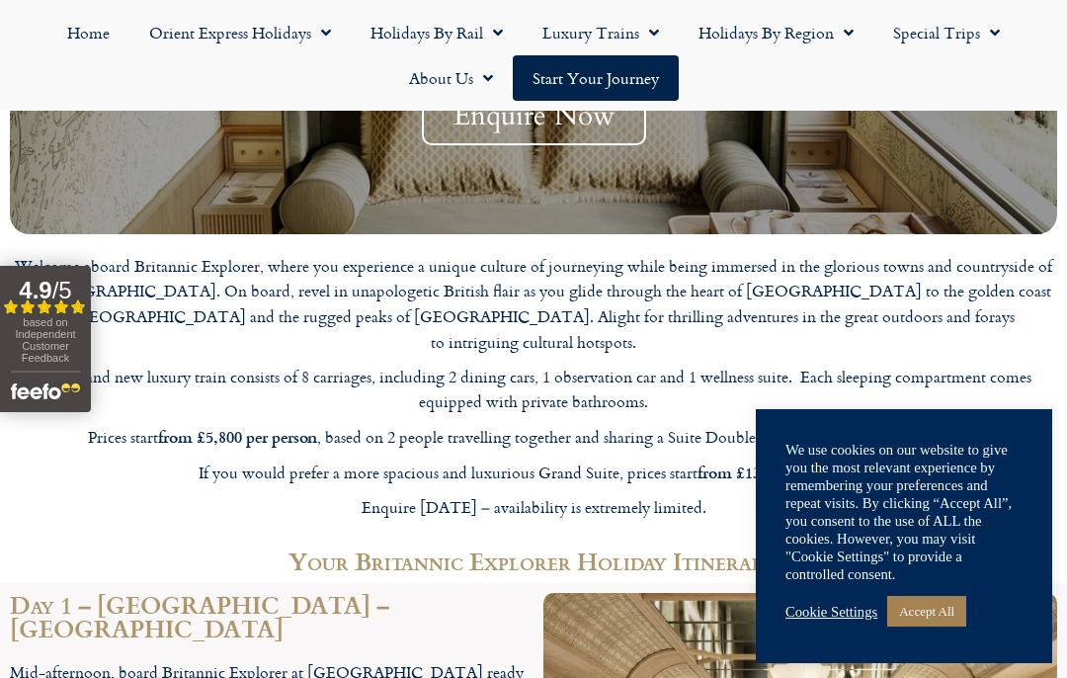
scroll to position [3118, 0]
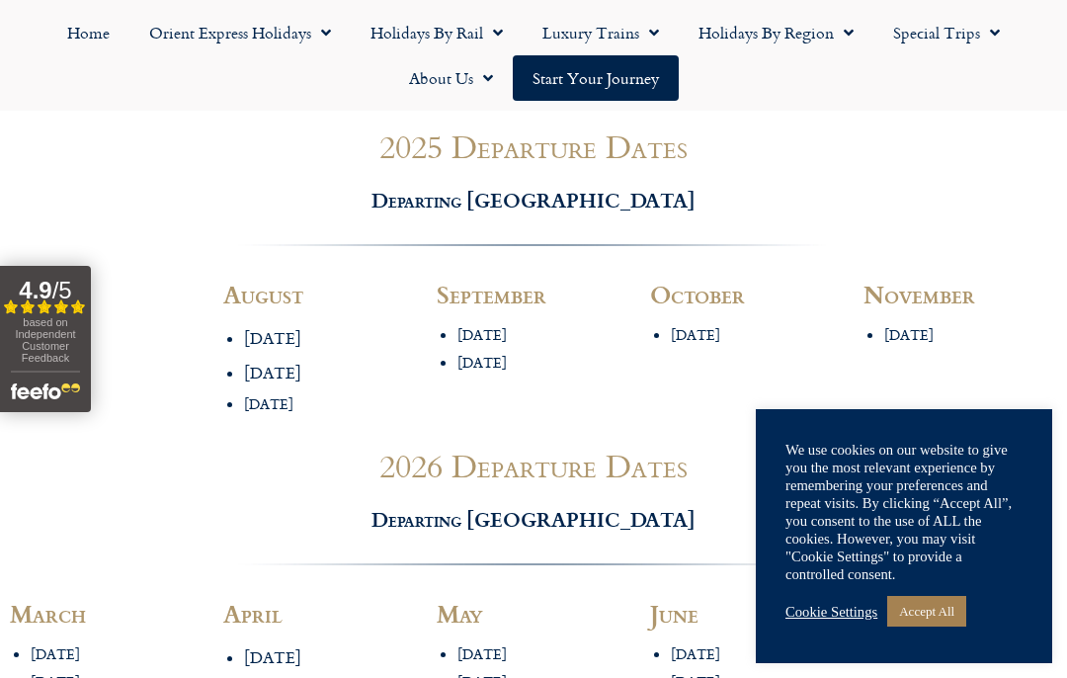
scroll to position [1875, 0]
